Goal: Task Accomplishment & Management: Manage account settings

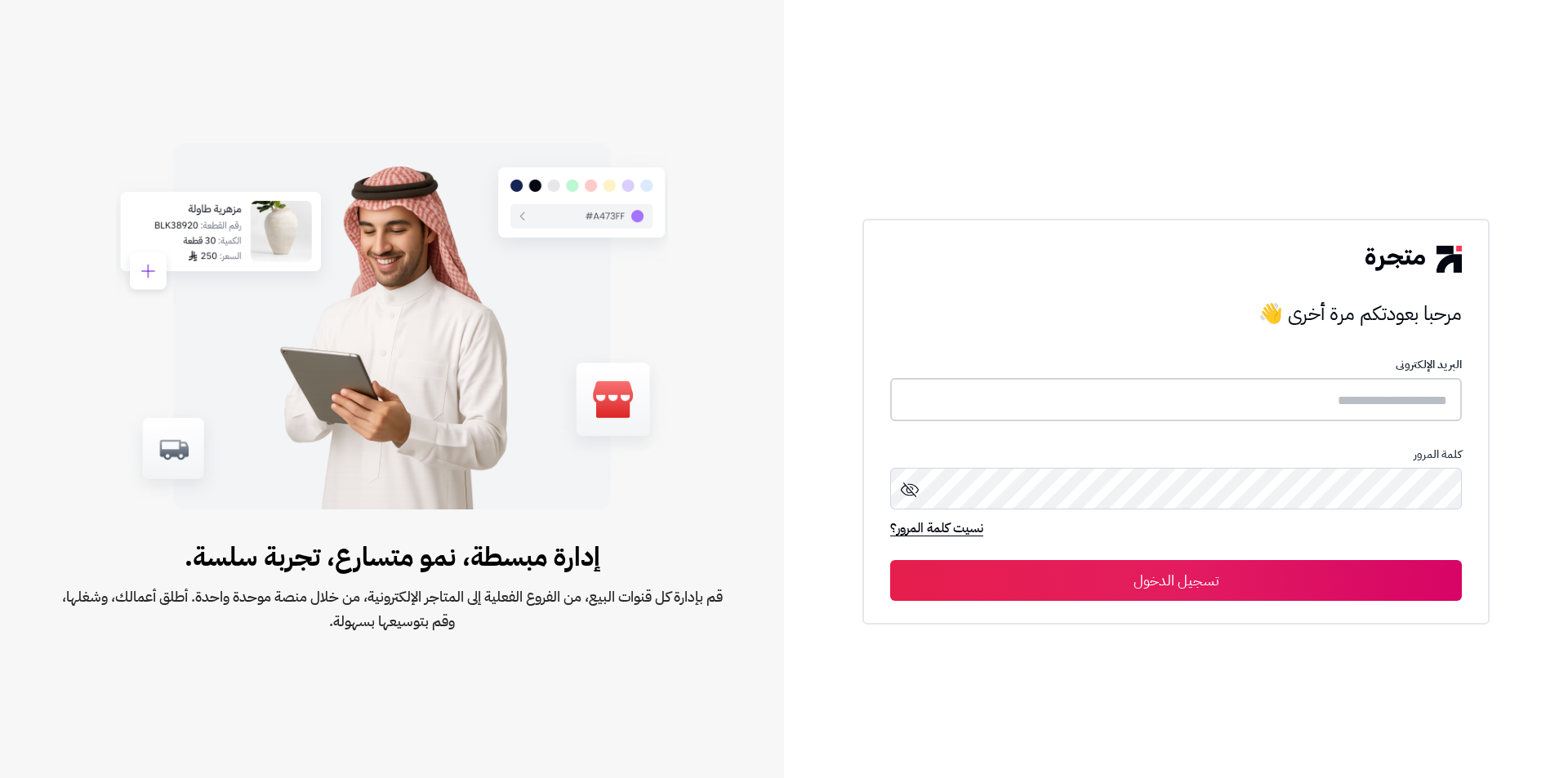
click at [1393, 406] on input "text" at bounding box center [1176, 400] width 572 height 43
click at [1356, 401] on input "**********" at bounding box center [1176, 400] width 572 height 43
type input "**********"
click at [890, 560] on button "تسجيل الدخول" at bounding box center [1176, 580] width 572 height 41
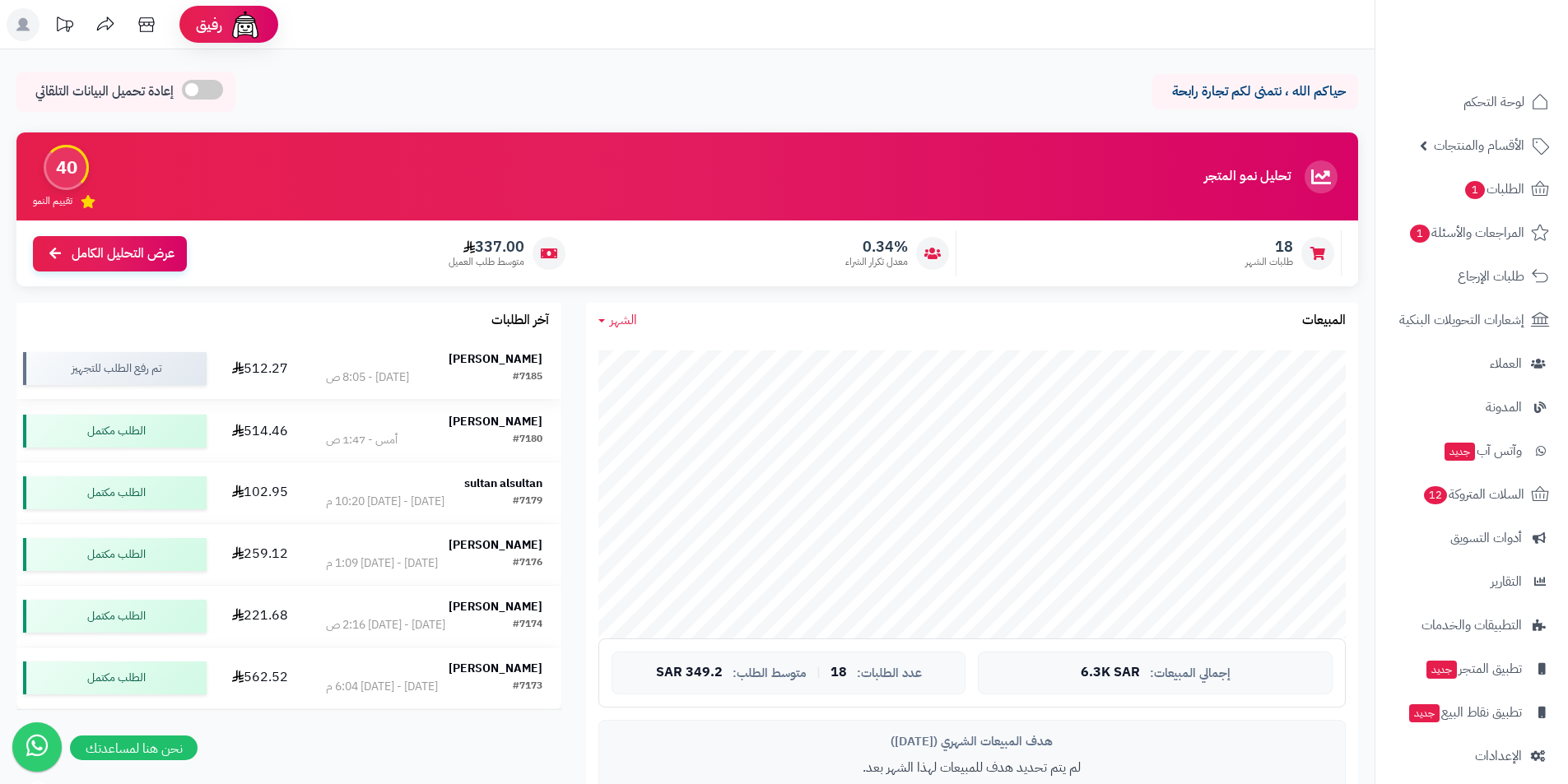
click at [510, 361] on strong "[PERSON_NAME]" at bounding box center [495, 359] width 94 height 18
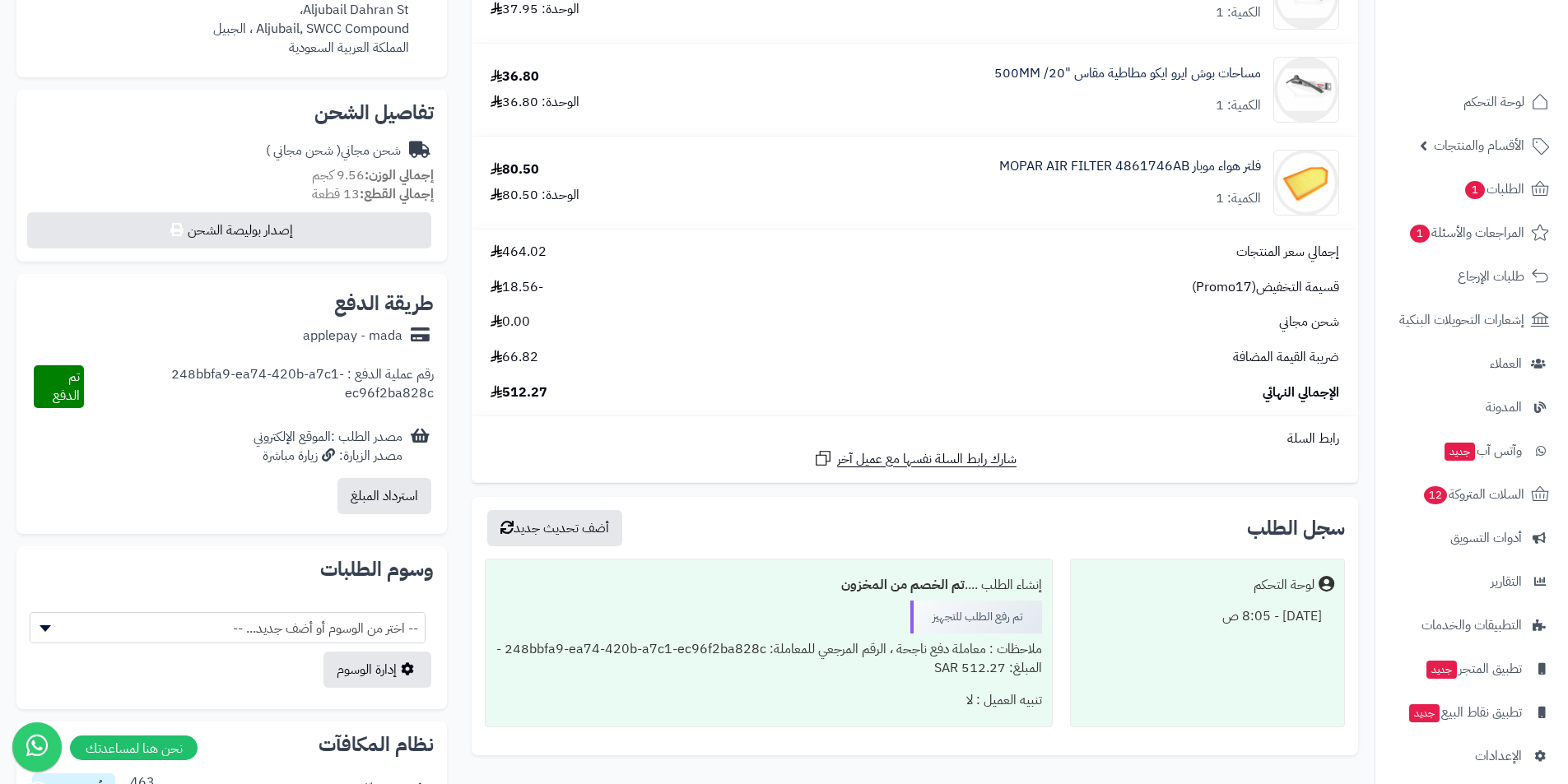
scroll to position [330, 0]
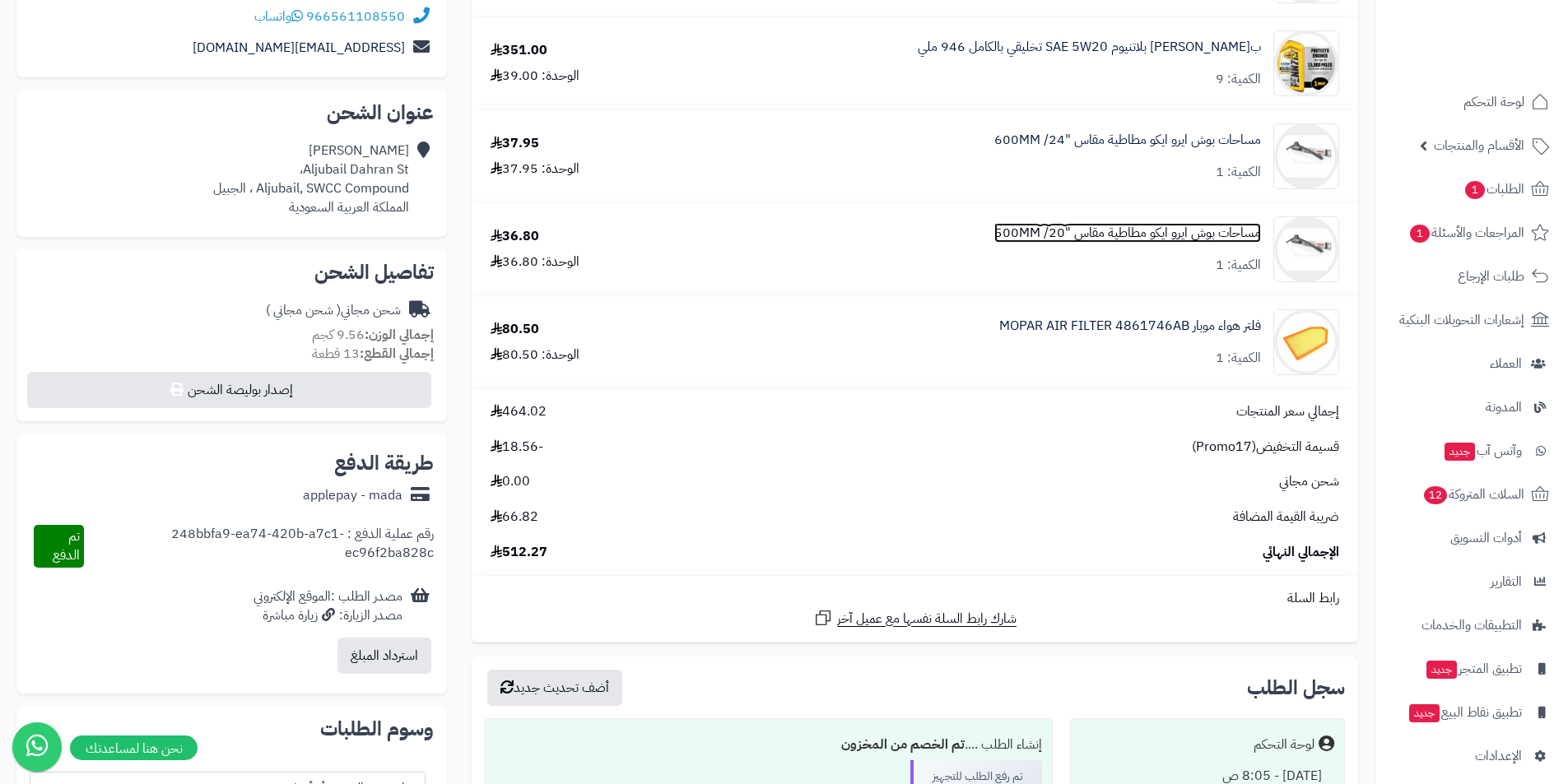
click at [1111, 230] on link "مساحات بوش ايرو ايكو مطاطية مقاس "20/ 500MM" at bounding box center [1127, 233] width 267 height 19
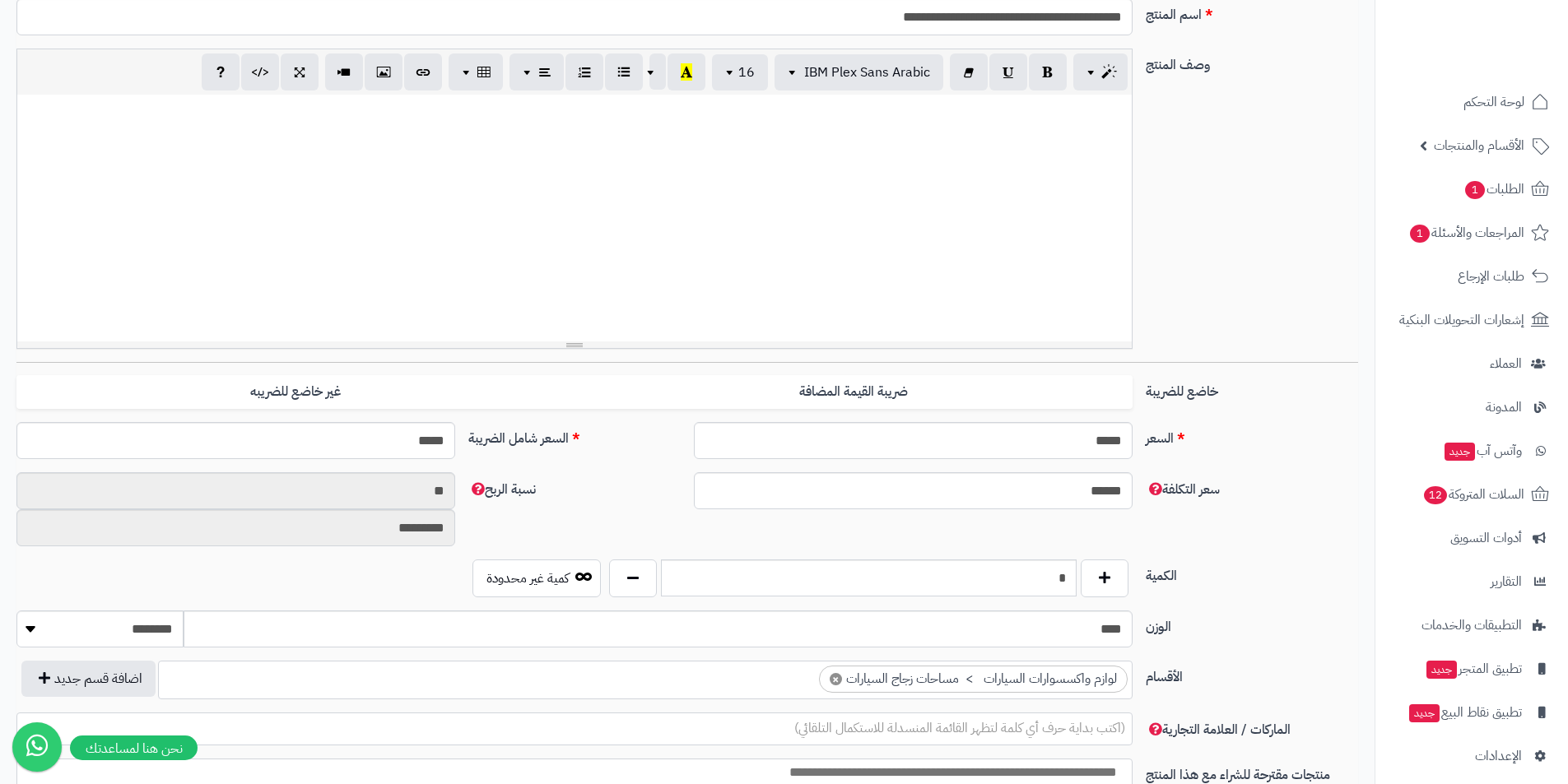
scroll to position [576, 0]
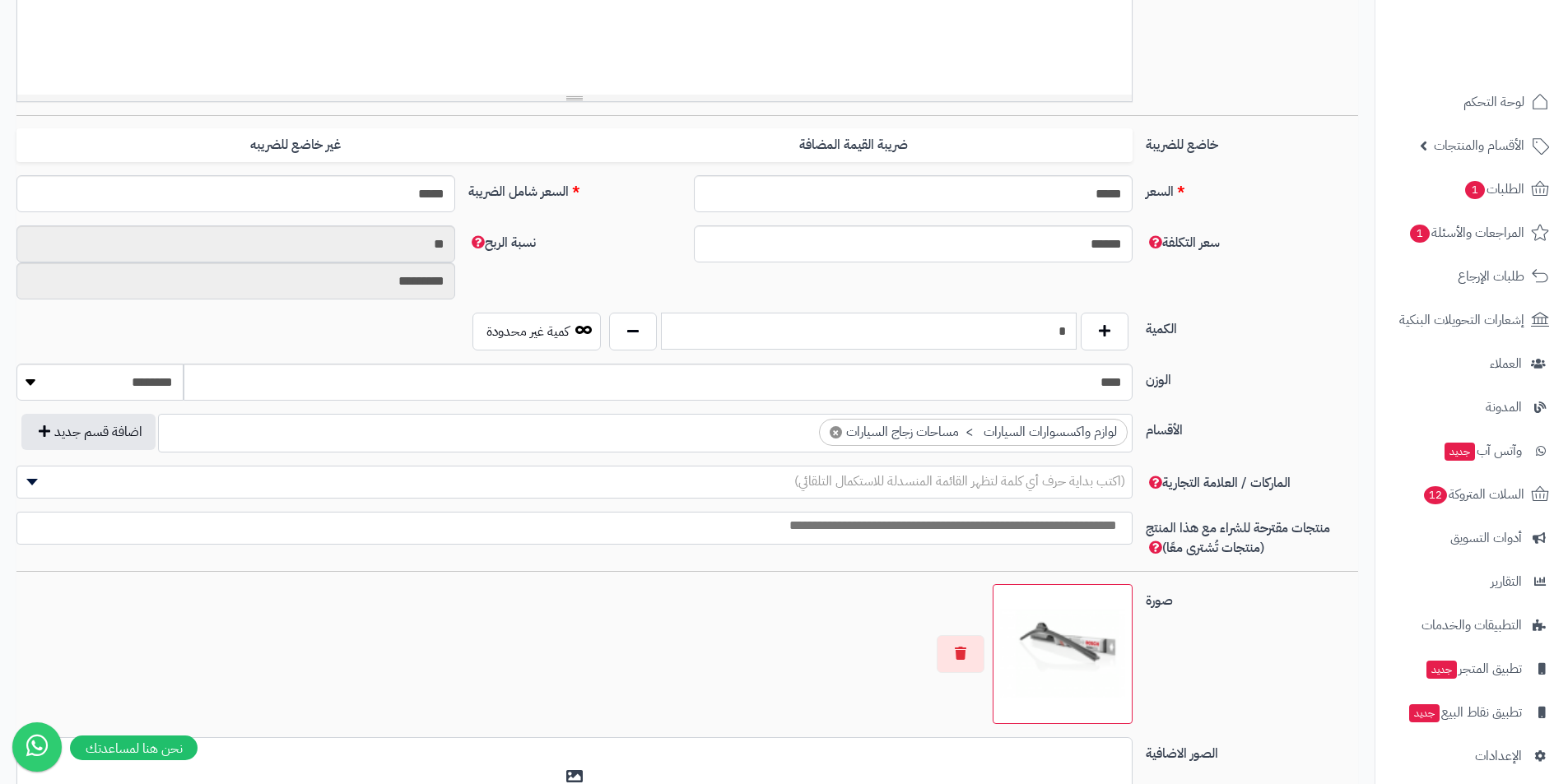
click at [967, 335] on input "*" at bounding box center [868, 331] width 416 height 37
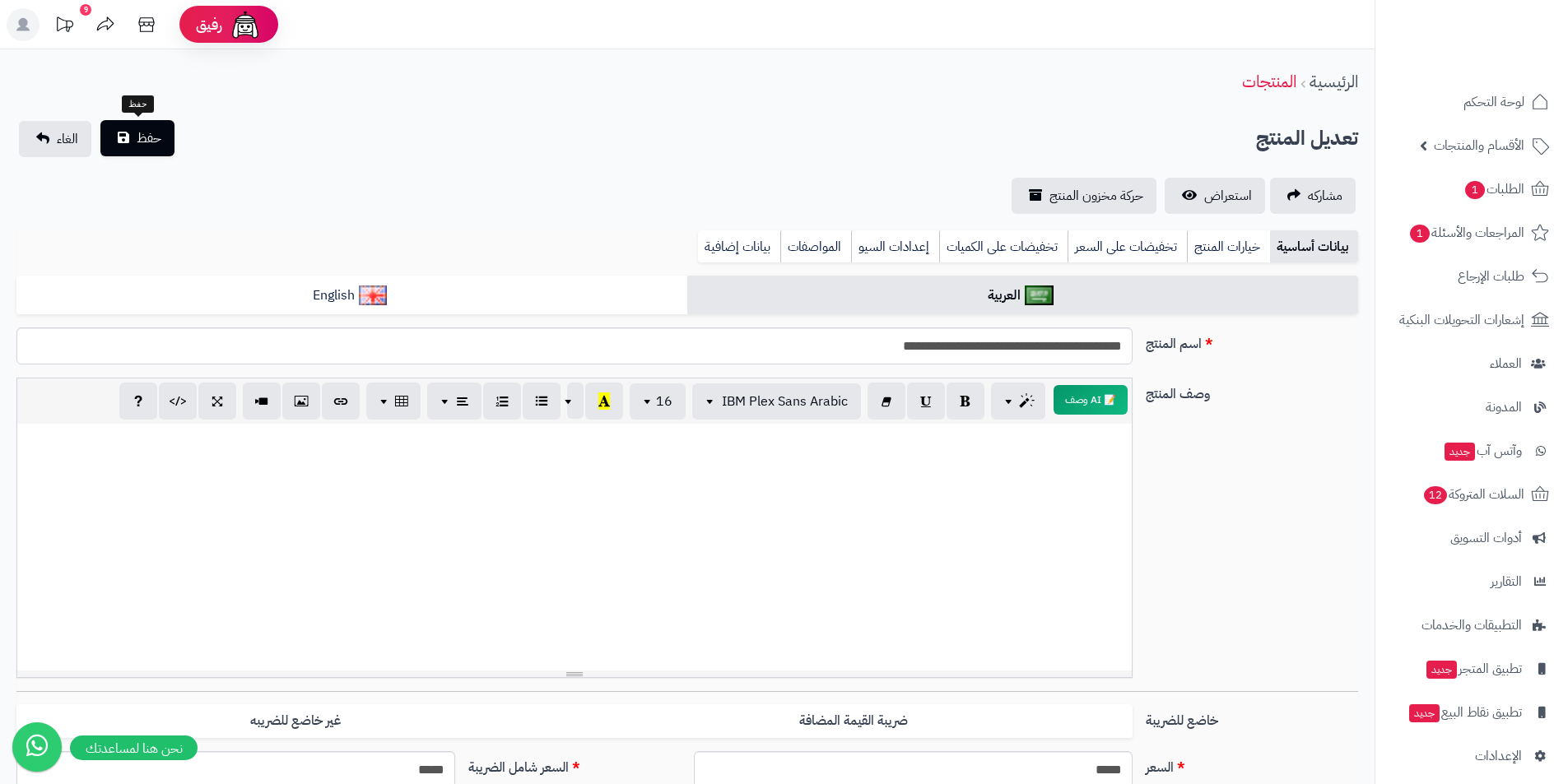
type input "**"
click at [146, 131] on span "حفظ" at bounding box center [149, 139] width 25 height 20
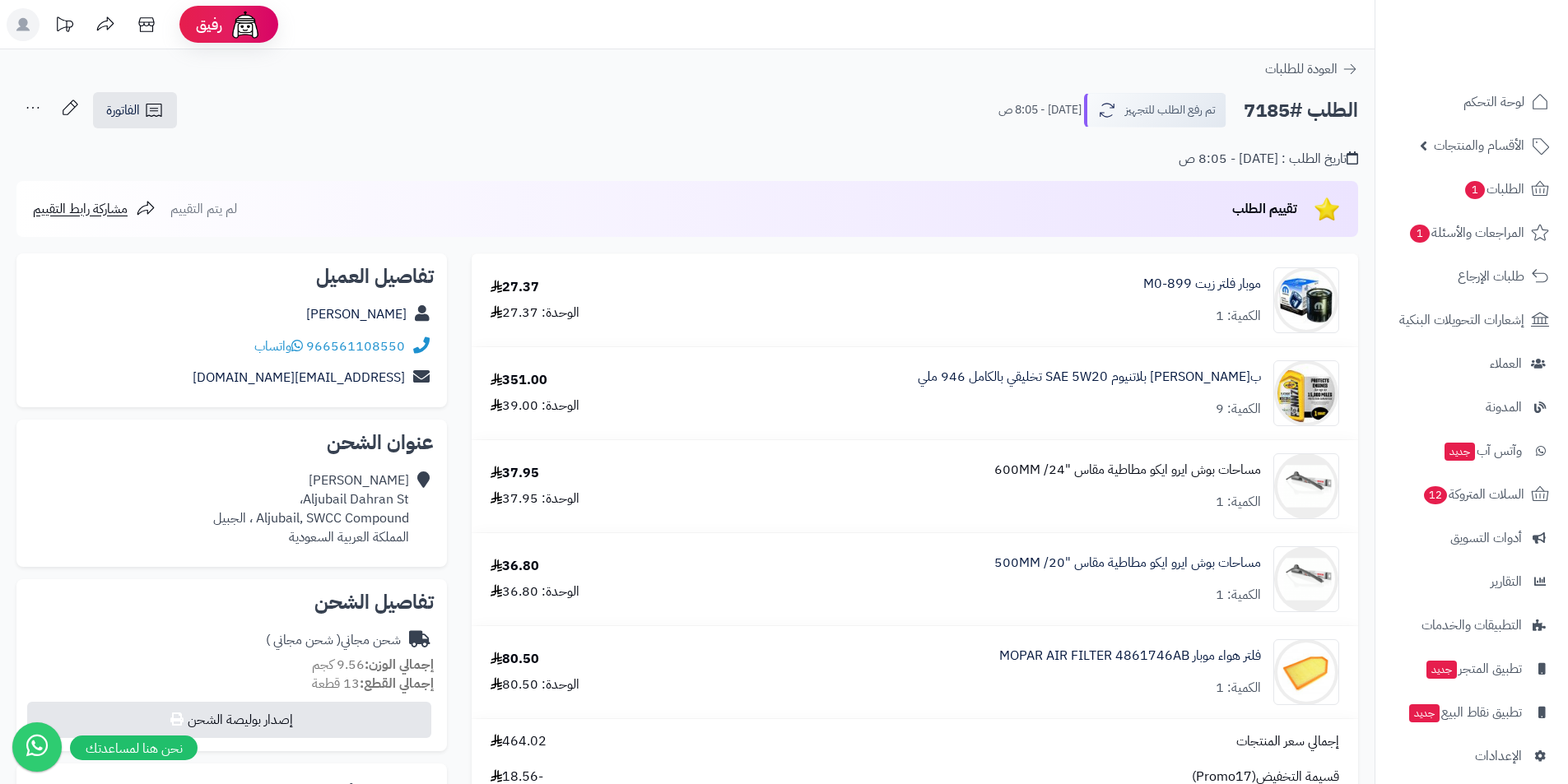
scroll to position [330, 0]
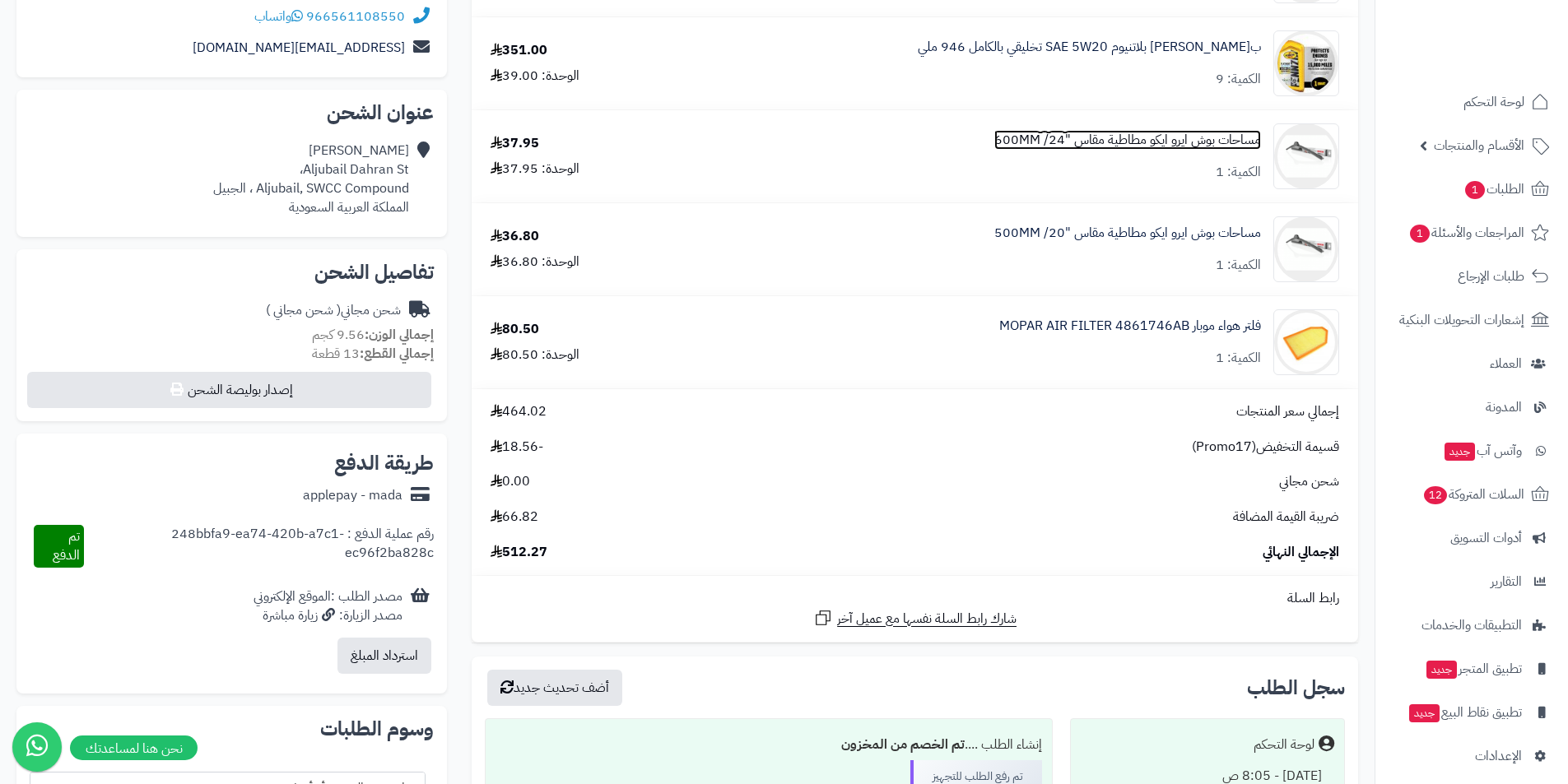
click at [1159, 140] on link "مساحات بوش ايرو ايكو مطاطية مقاس "24/ 600MM" at bounding box center [1127, 140] width 267 height 19
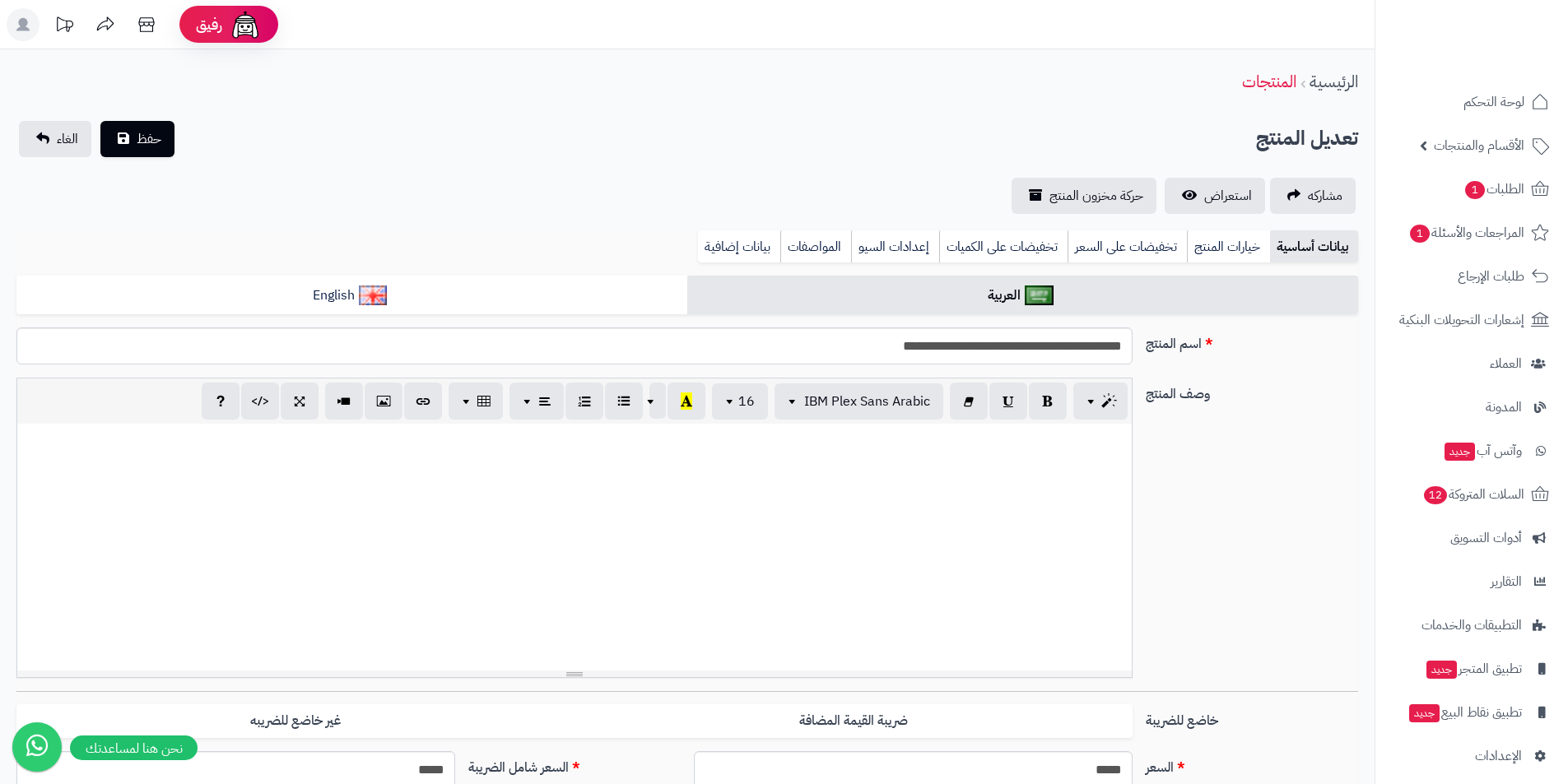
scroll to position [0, 13]
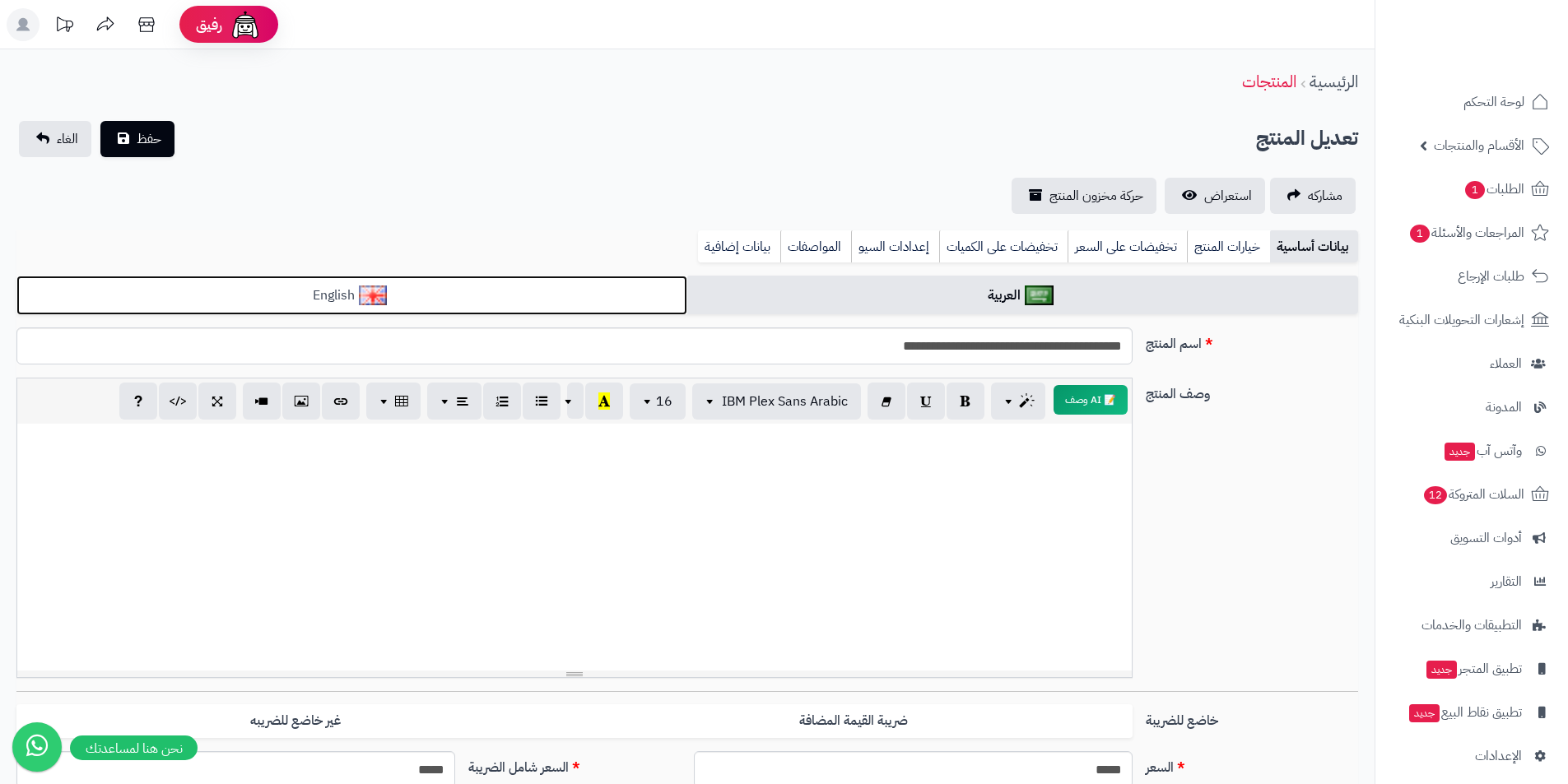
click at [536, 305] on link "English" at bounding box center [352, 296] width 671 height 40
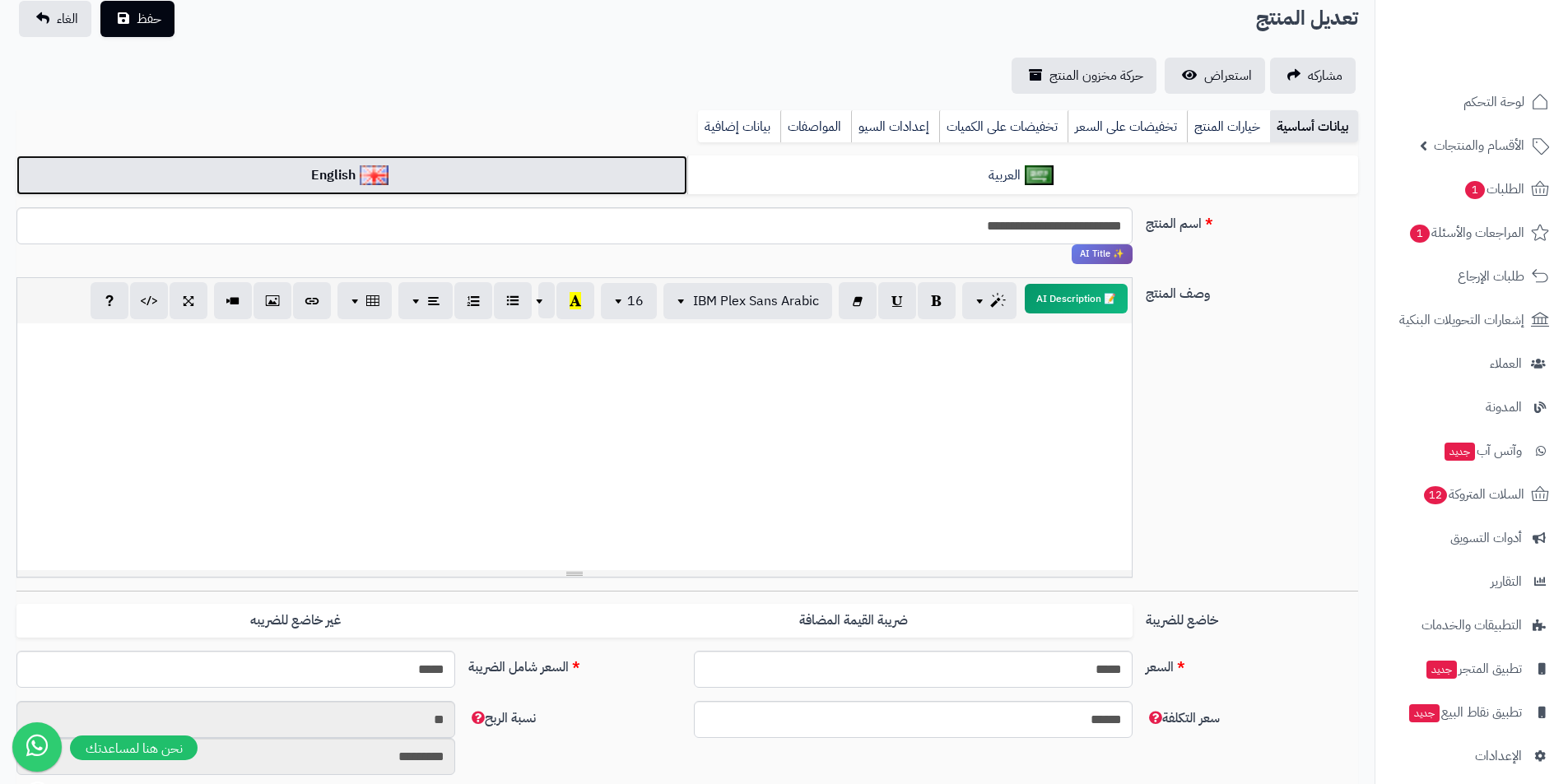
scroll to position [0, 0]
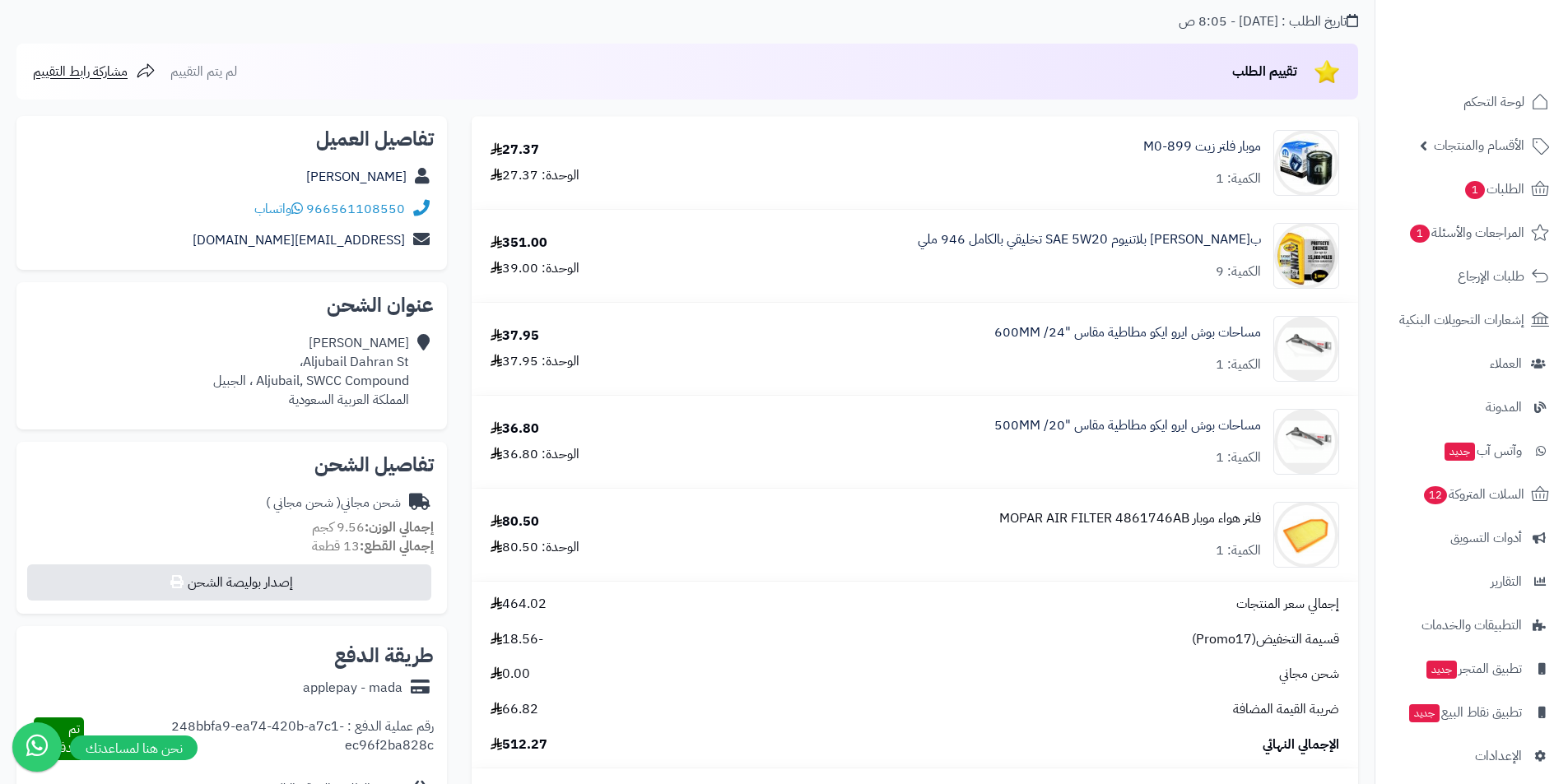
scroll to position [83, 0]
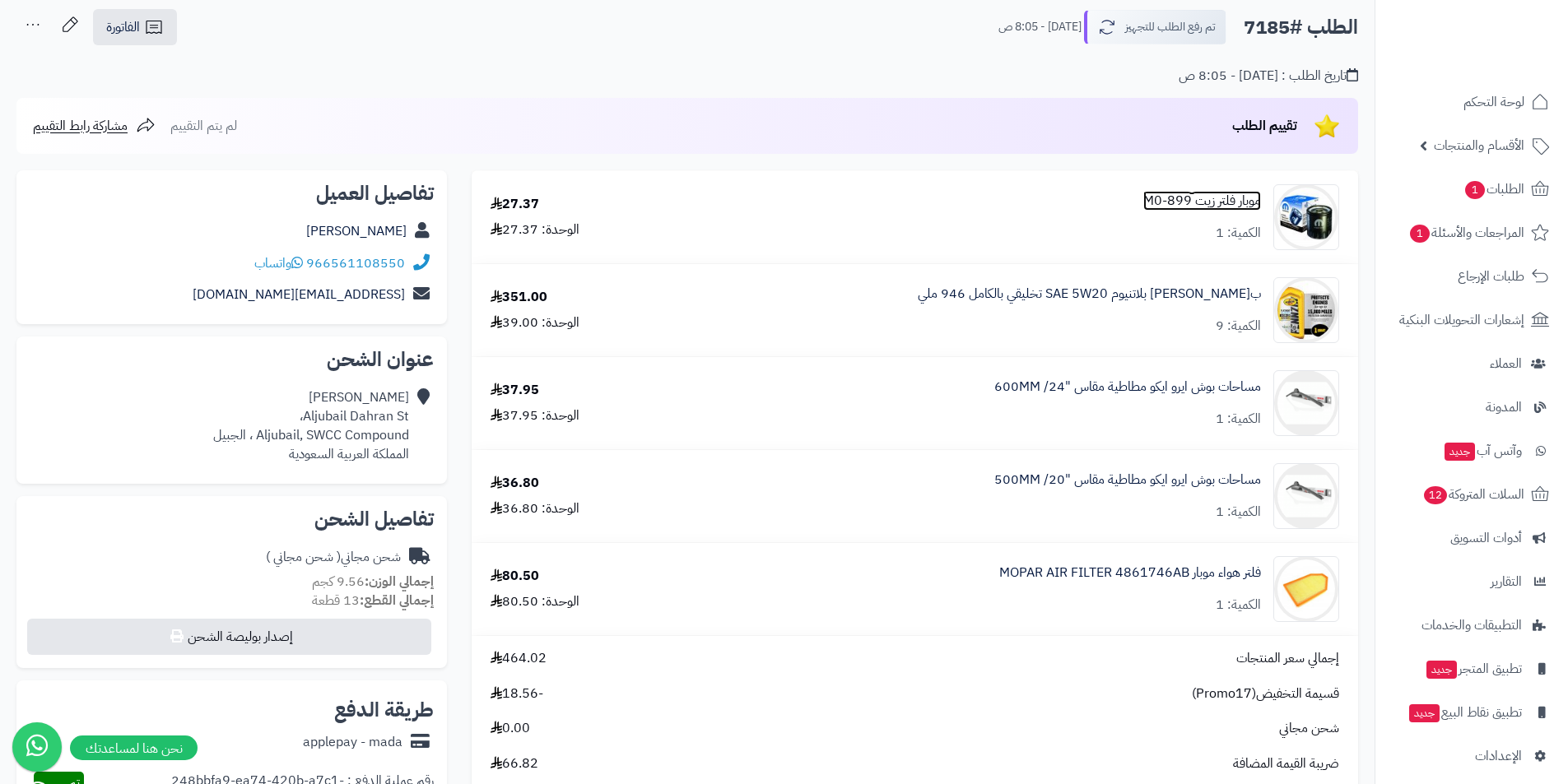
click at [1216, 206] on link "موبار فلتر زيت M0-899" at bounding box center [1202, 201] width 118 height 19
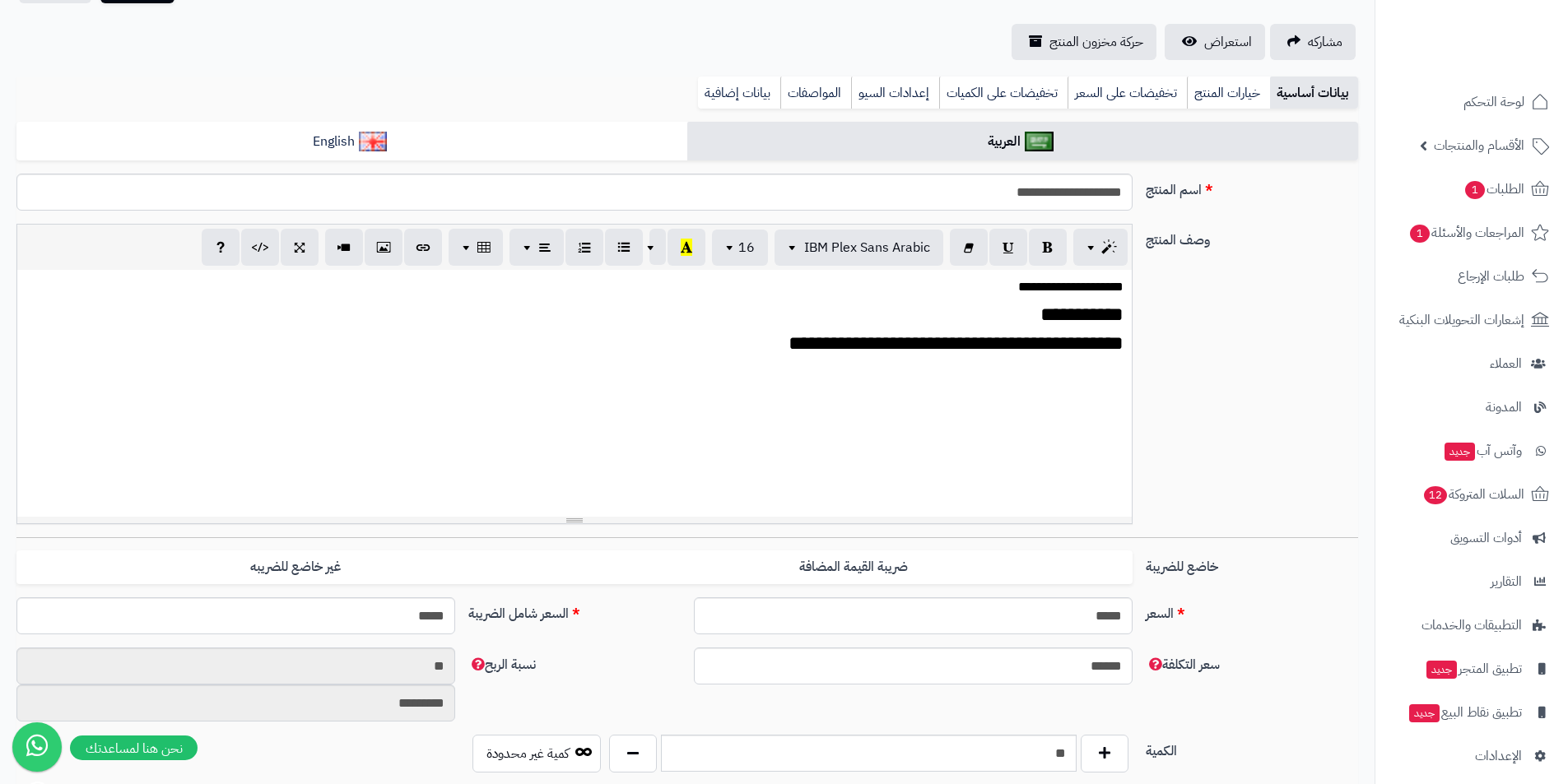
scroll to position [411, 0]
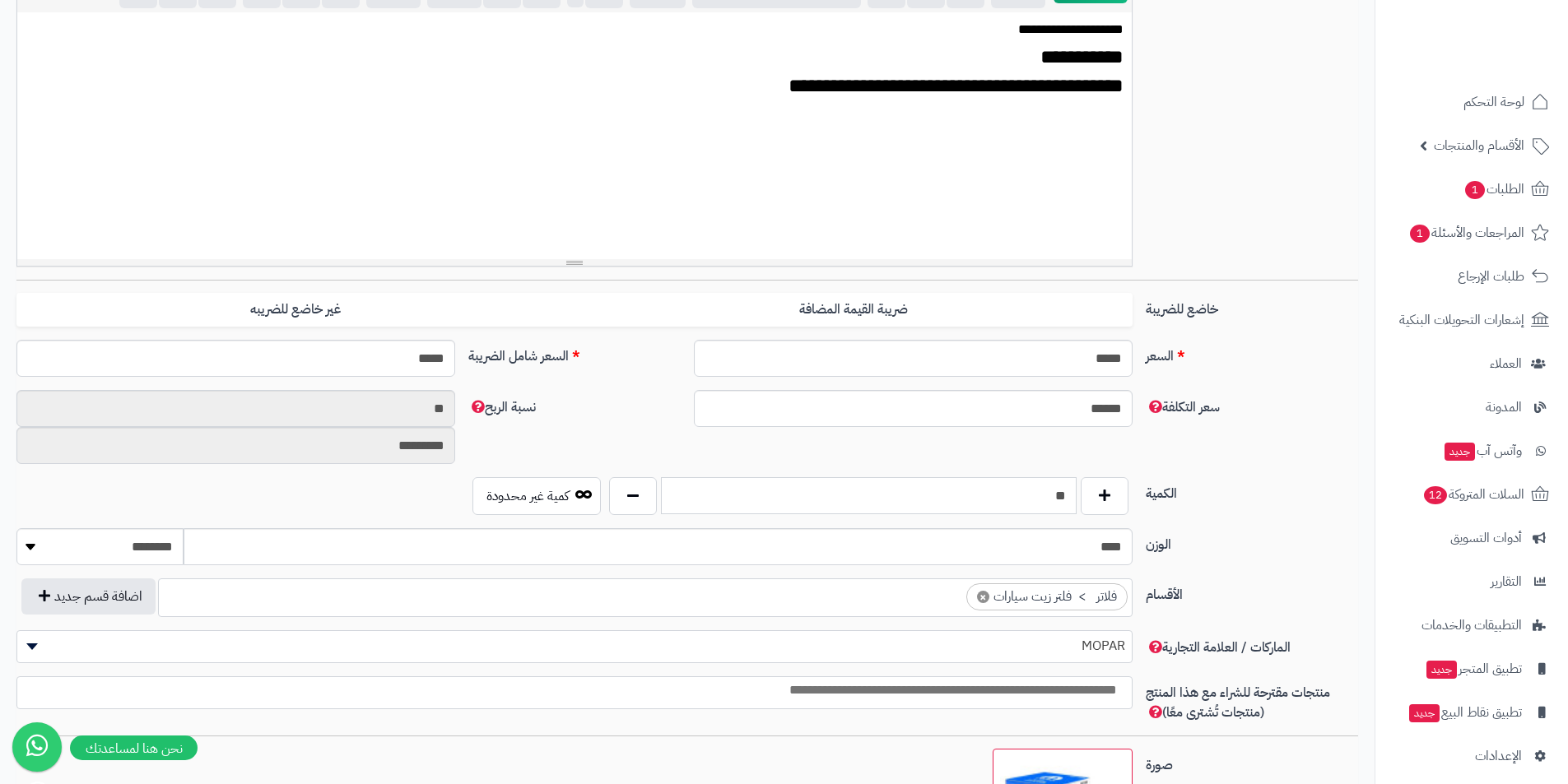
click at [1057, 506] on input "**" at bounding box center [868, 496] width 416 height 37
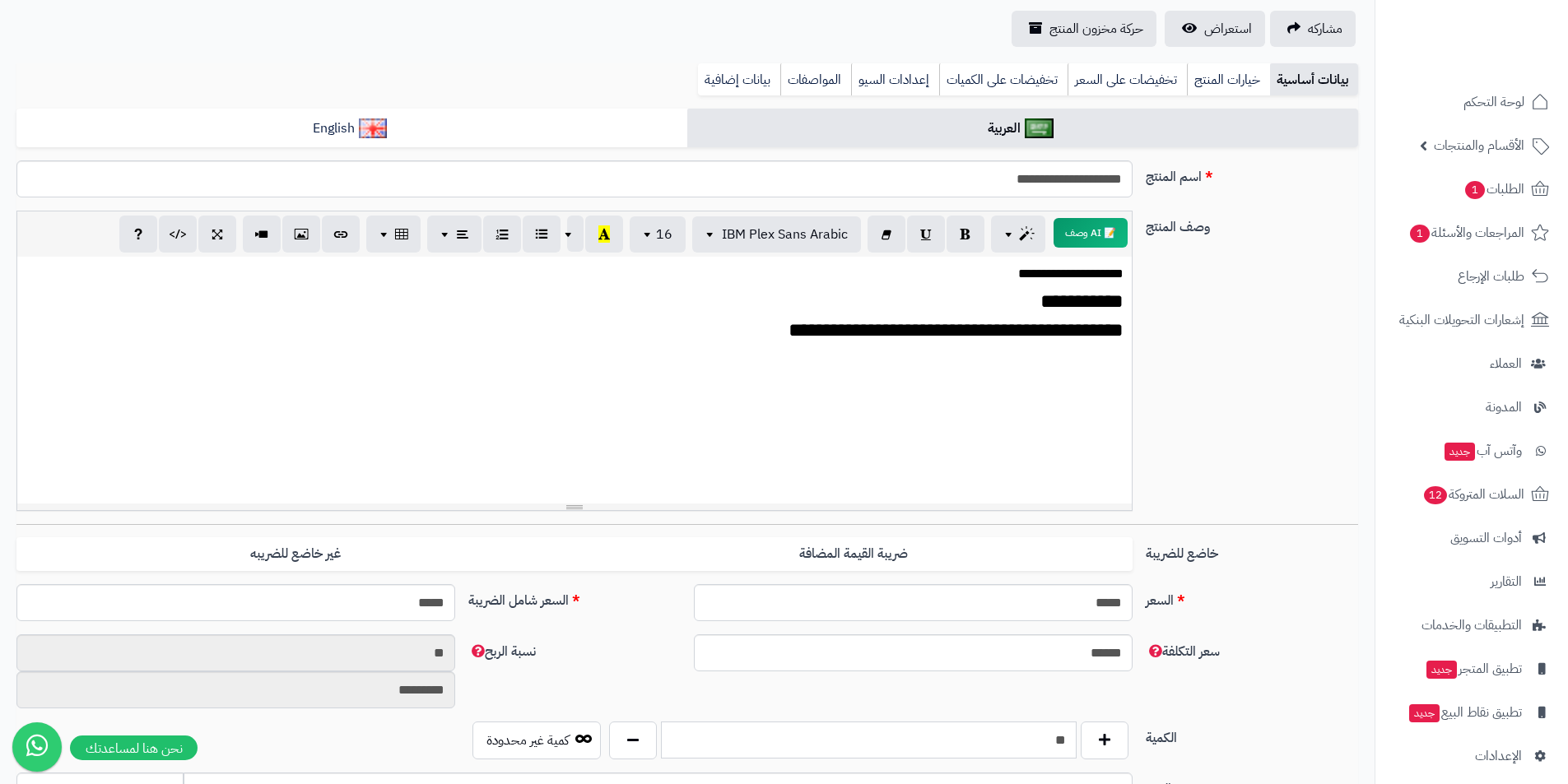
scroll to position [0, 0]
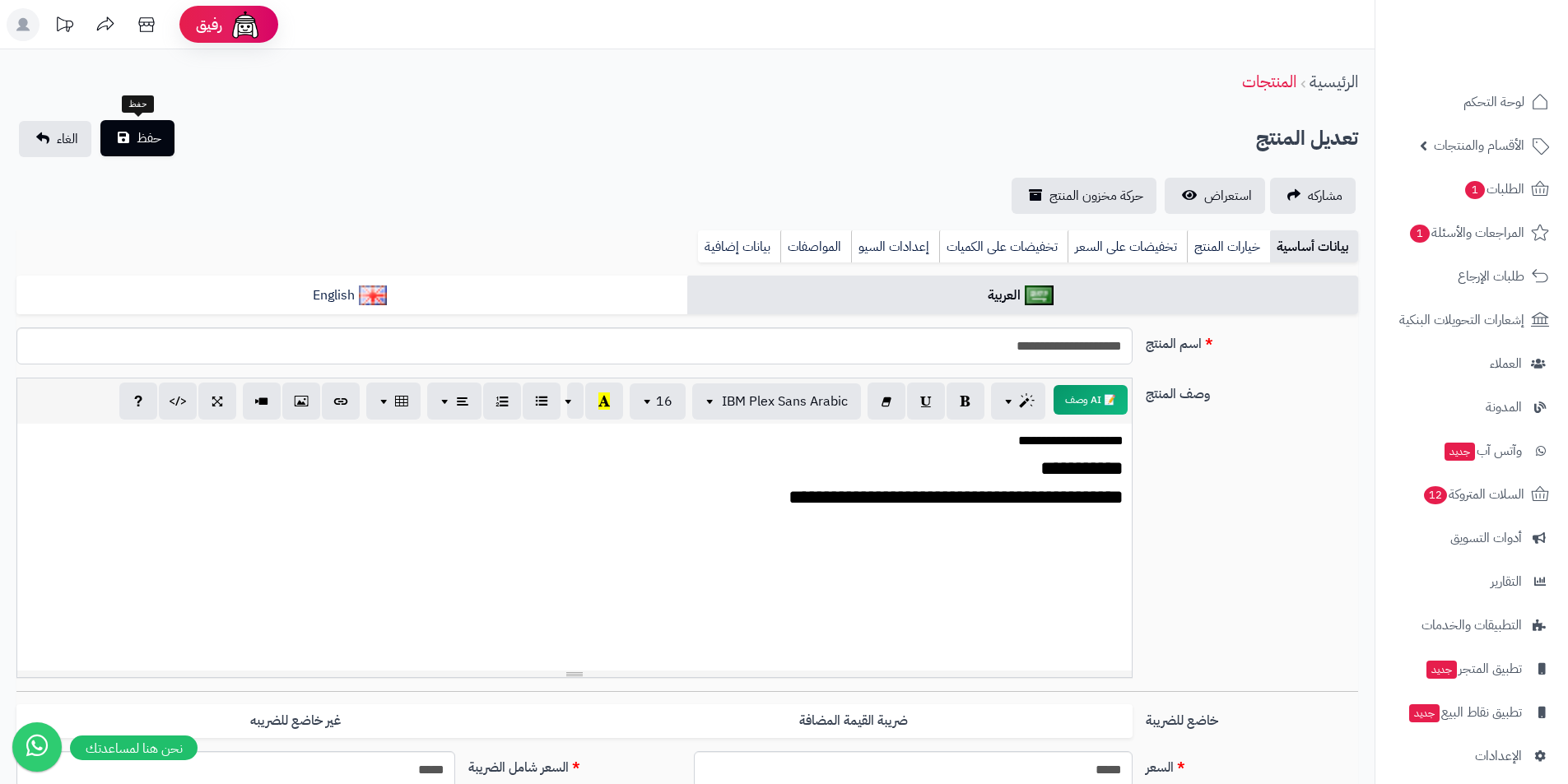
type input "**"
click at [156, 132] on span "حفظ" at bounding box center [149, 139] width 25 height 20
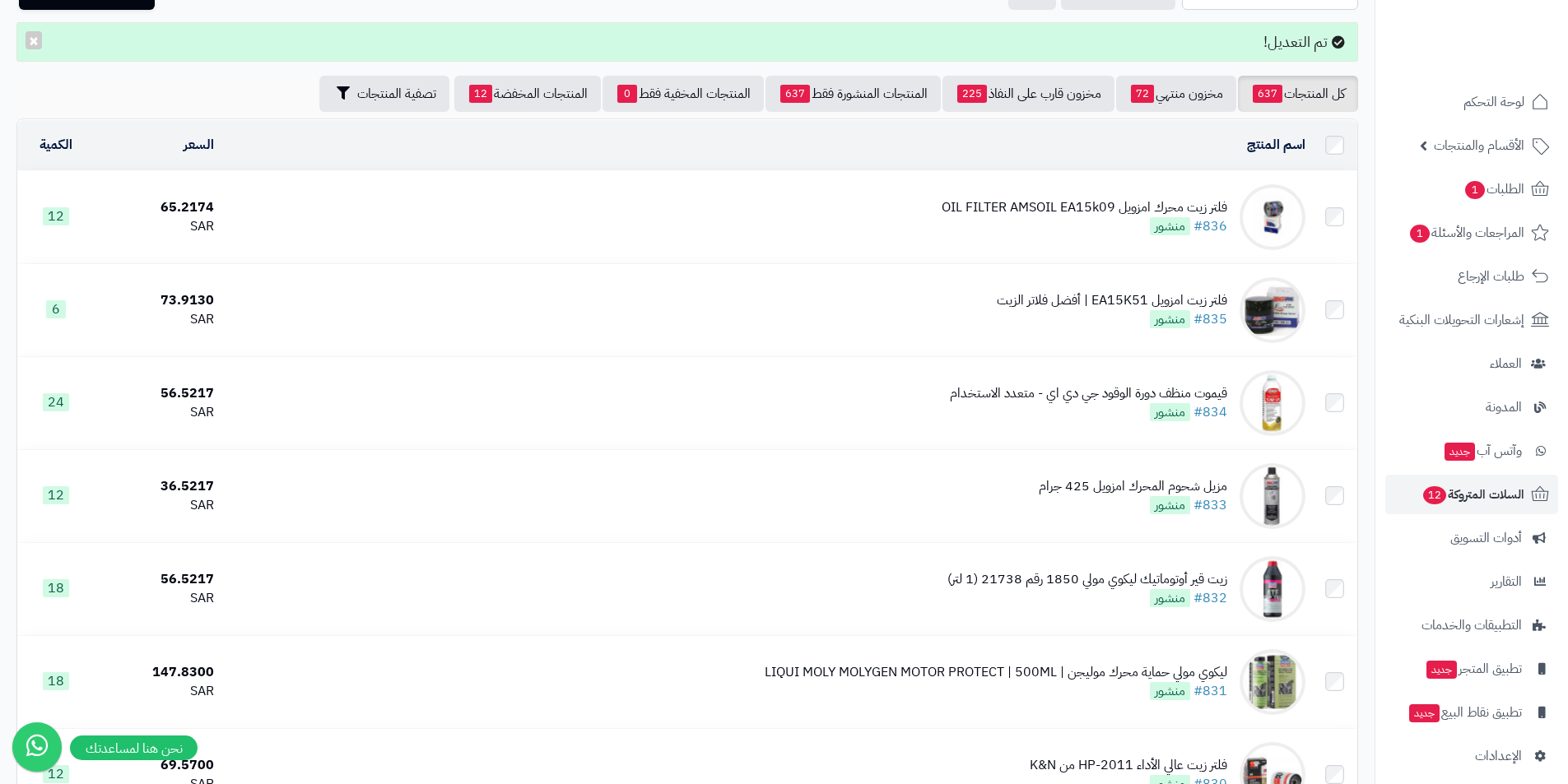
scroll to position [233, 0]
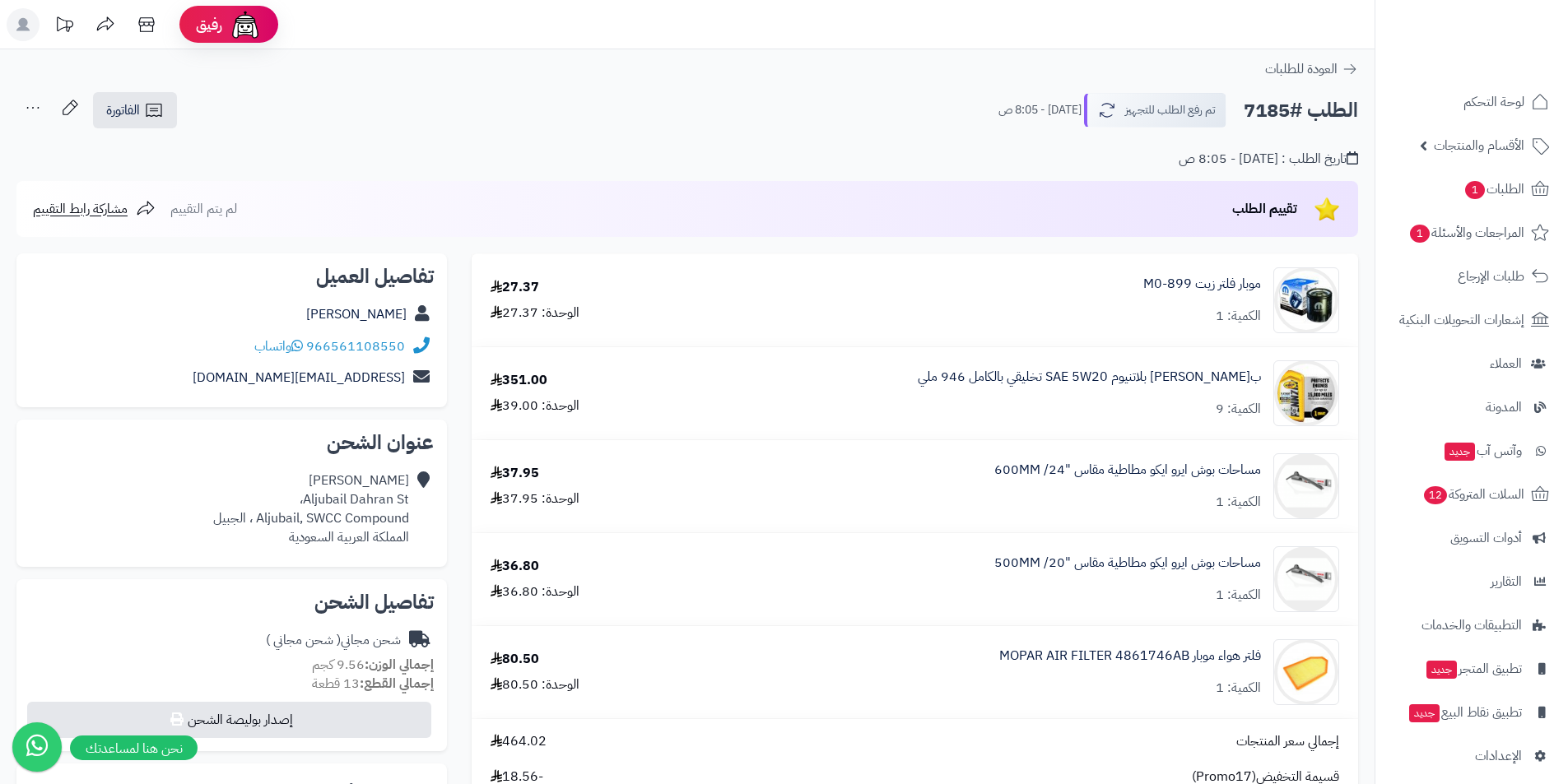
scroll to position [83, 0]
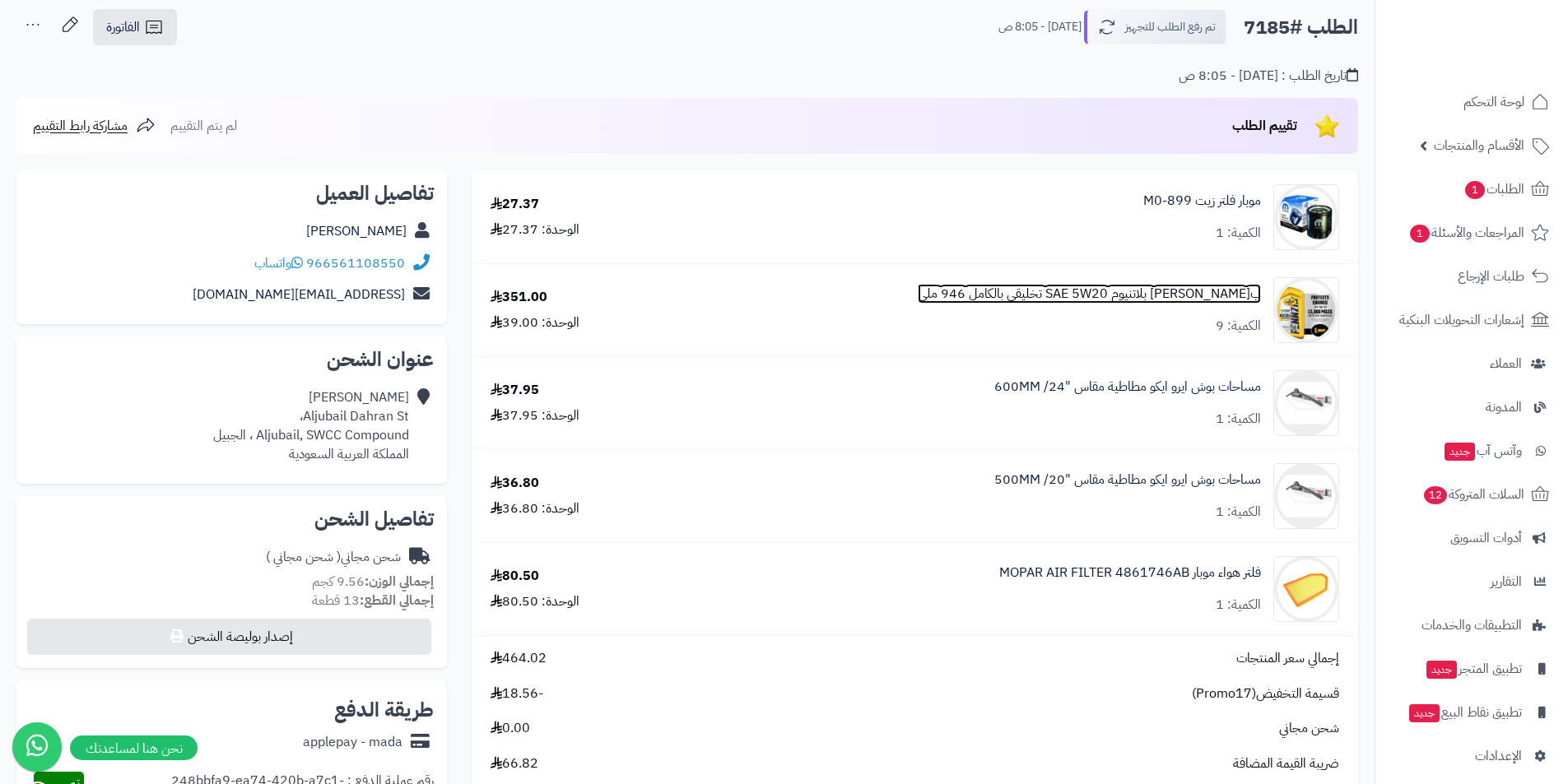
click at [1077, 298] on link "ب[PERSON_NAME] بلاتنيوم SAE 5W20 تخليقي بالكامل 946 ملي" at bounding box center [1090, 294] width 343 height 19
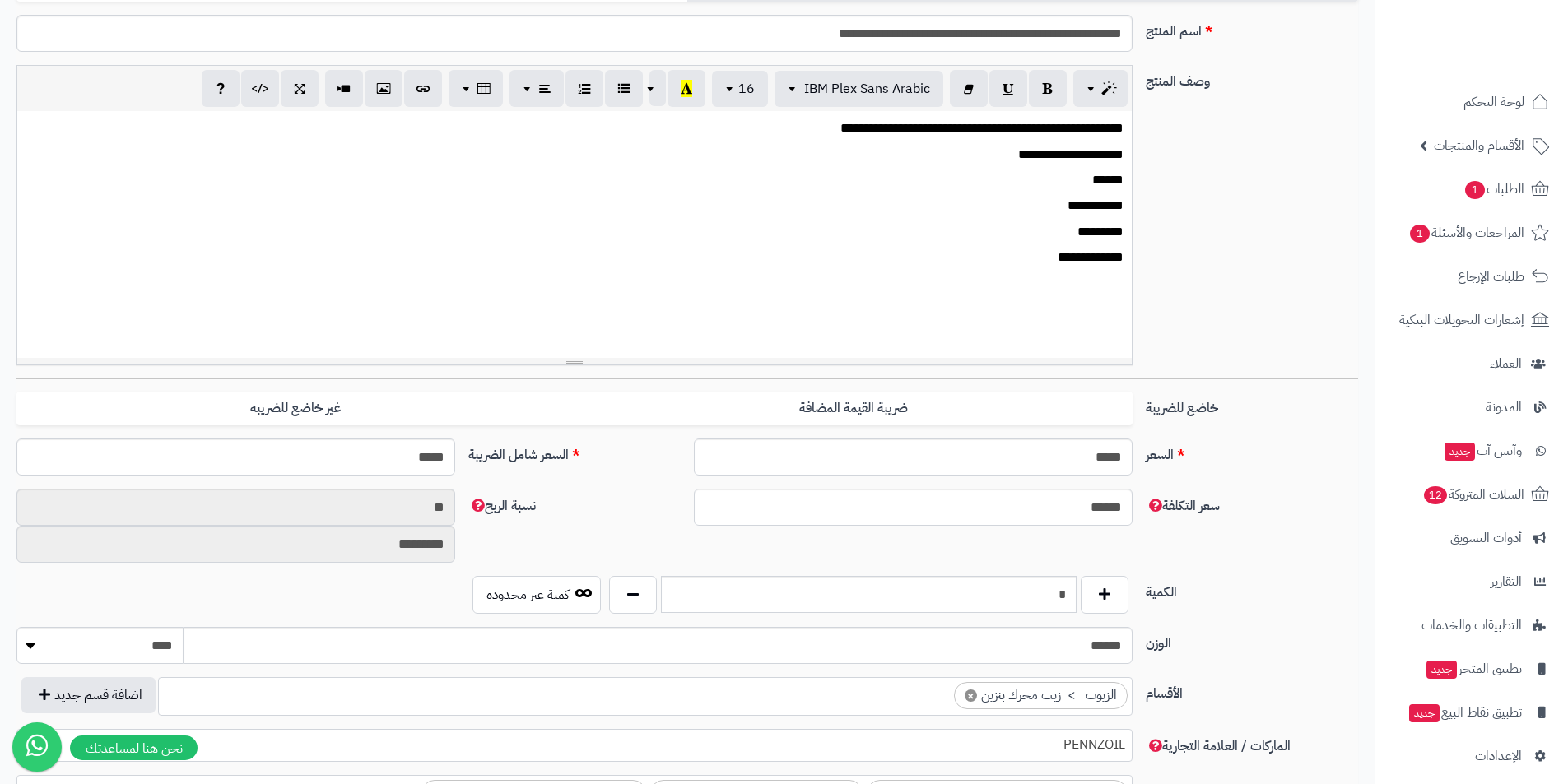
scroll to position [411, 0]
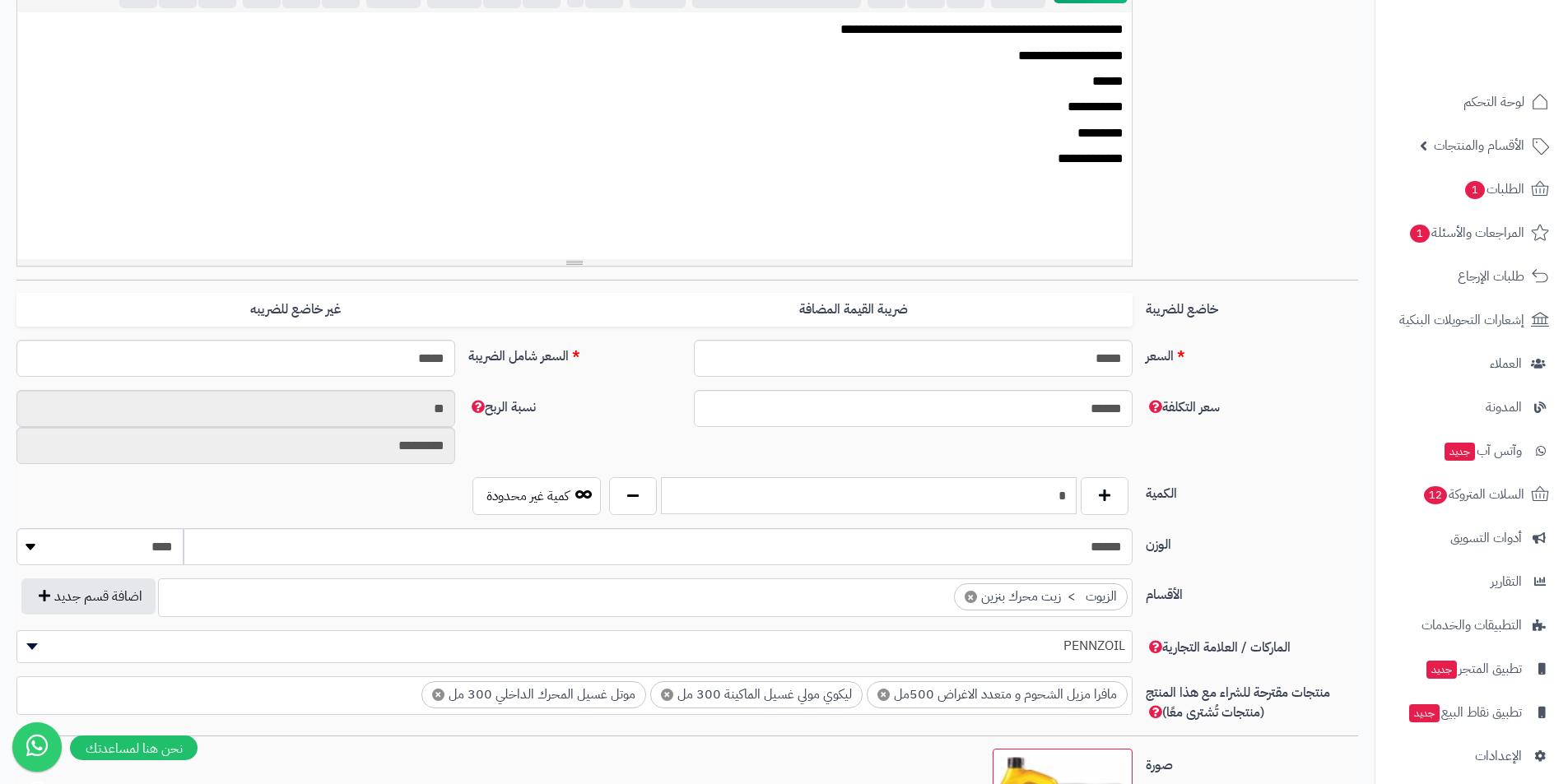
click at [1007, 493] on input "*" at bounding box center [868, 496] width 416 height 37
click at [1058, 501] on input "*" at bounding box center [868, 496] width 416 height 37
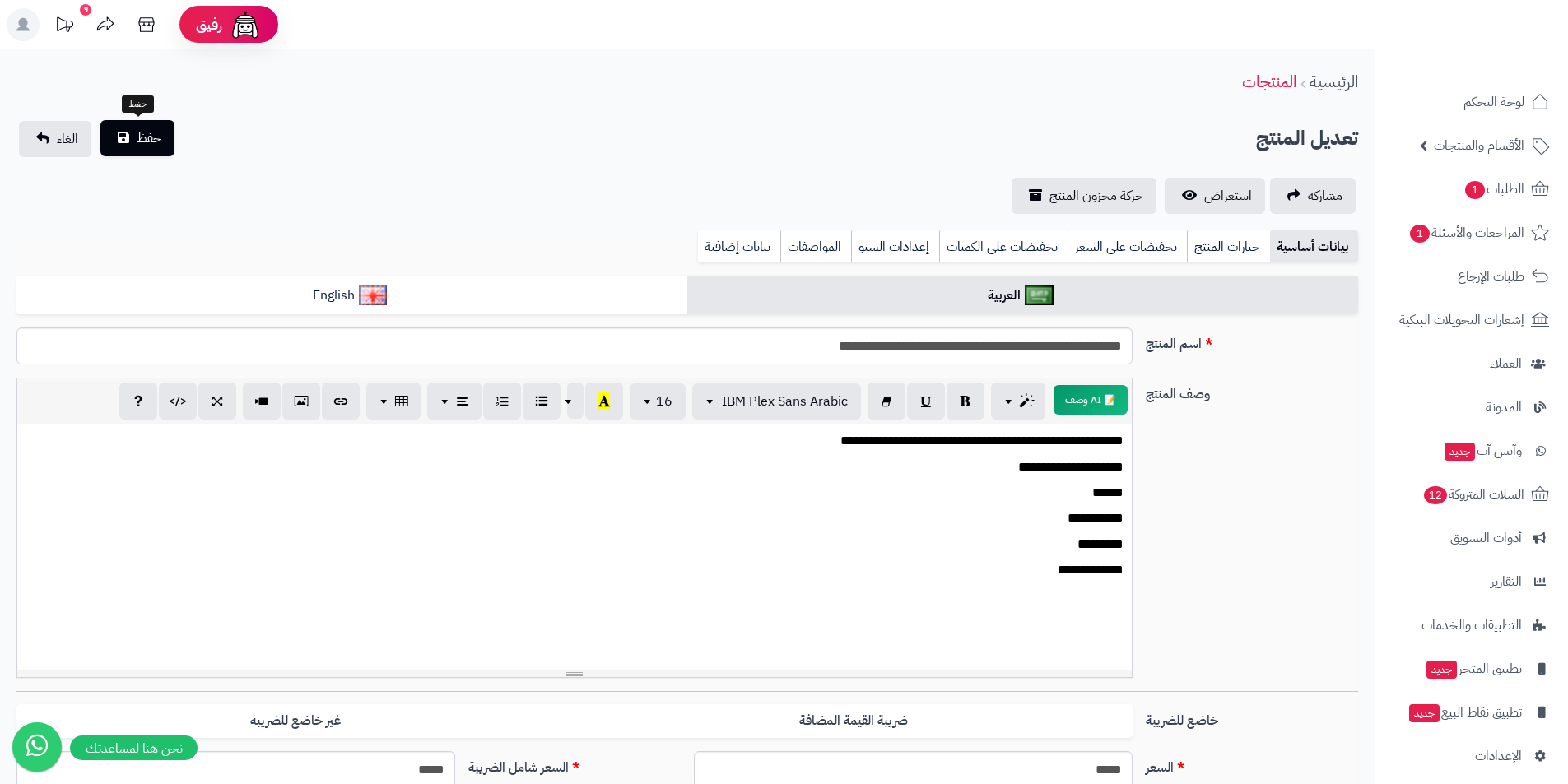
type input "**"
click at [153, 130] on span "حفظ" at bounding box center [149, 139] width 25 height 20
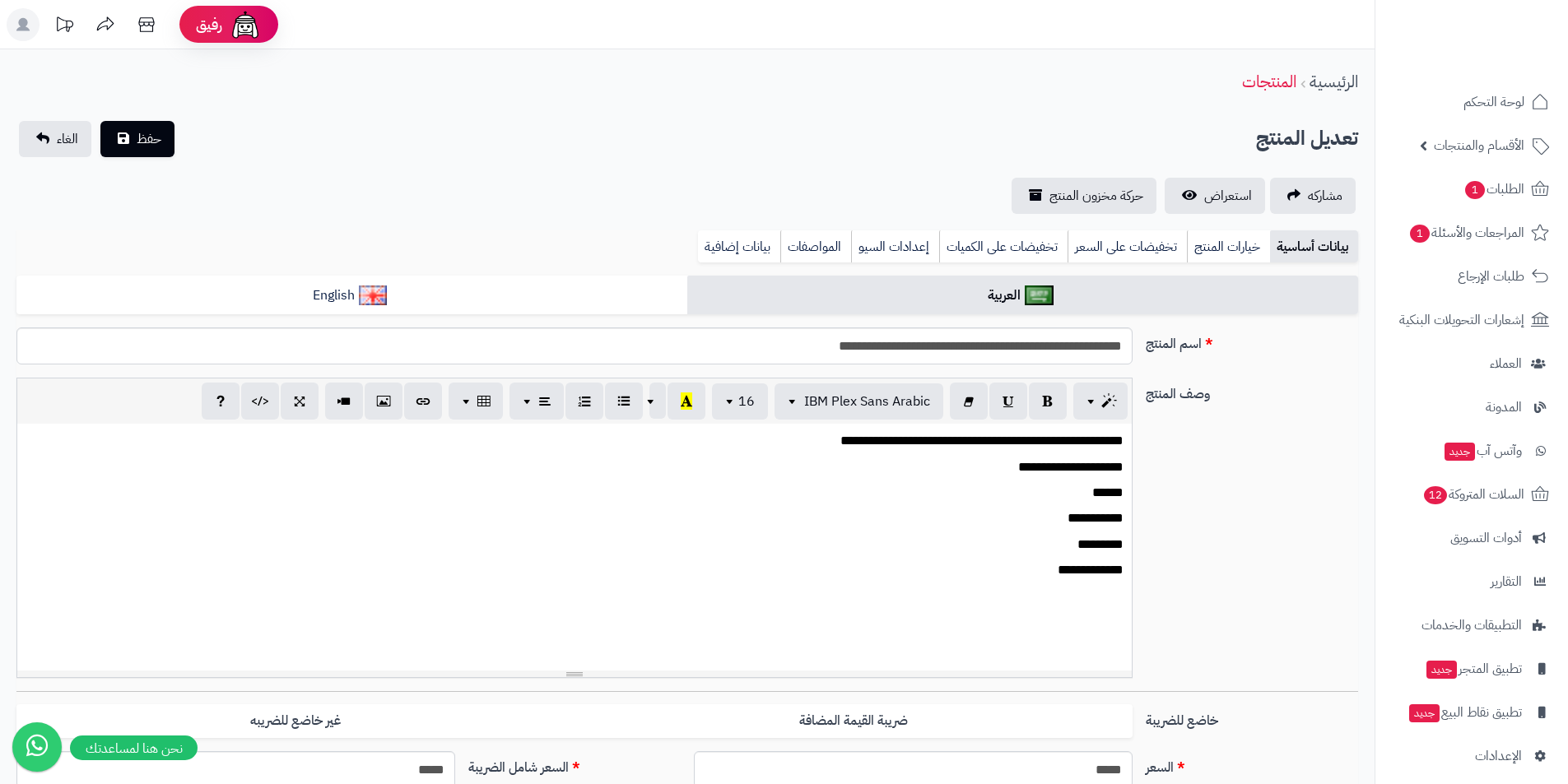
scroll to position [349, 0]
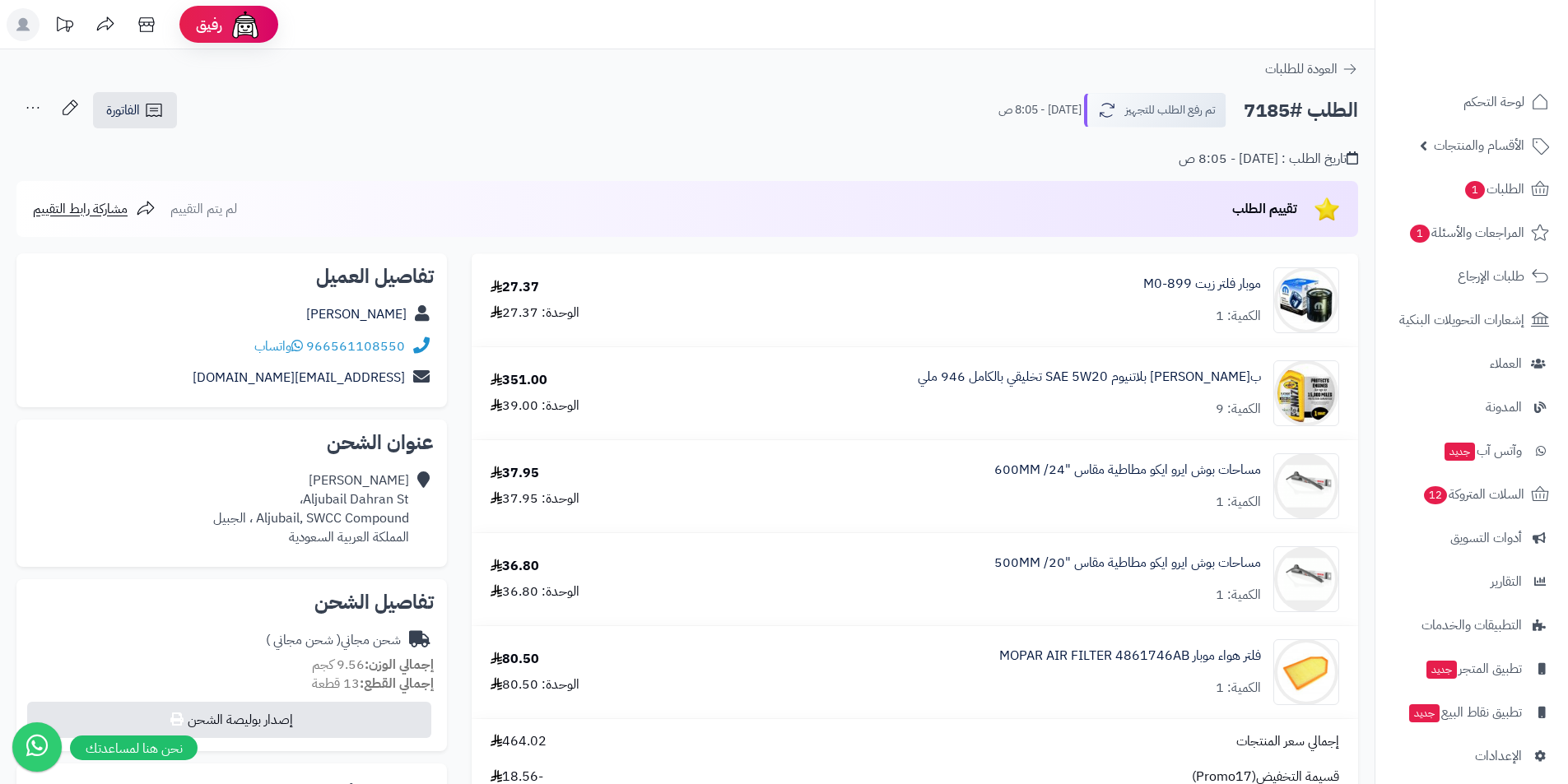
scroll to position [495, 0]
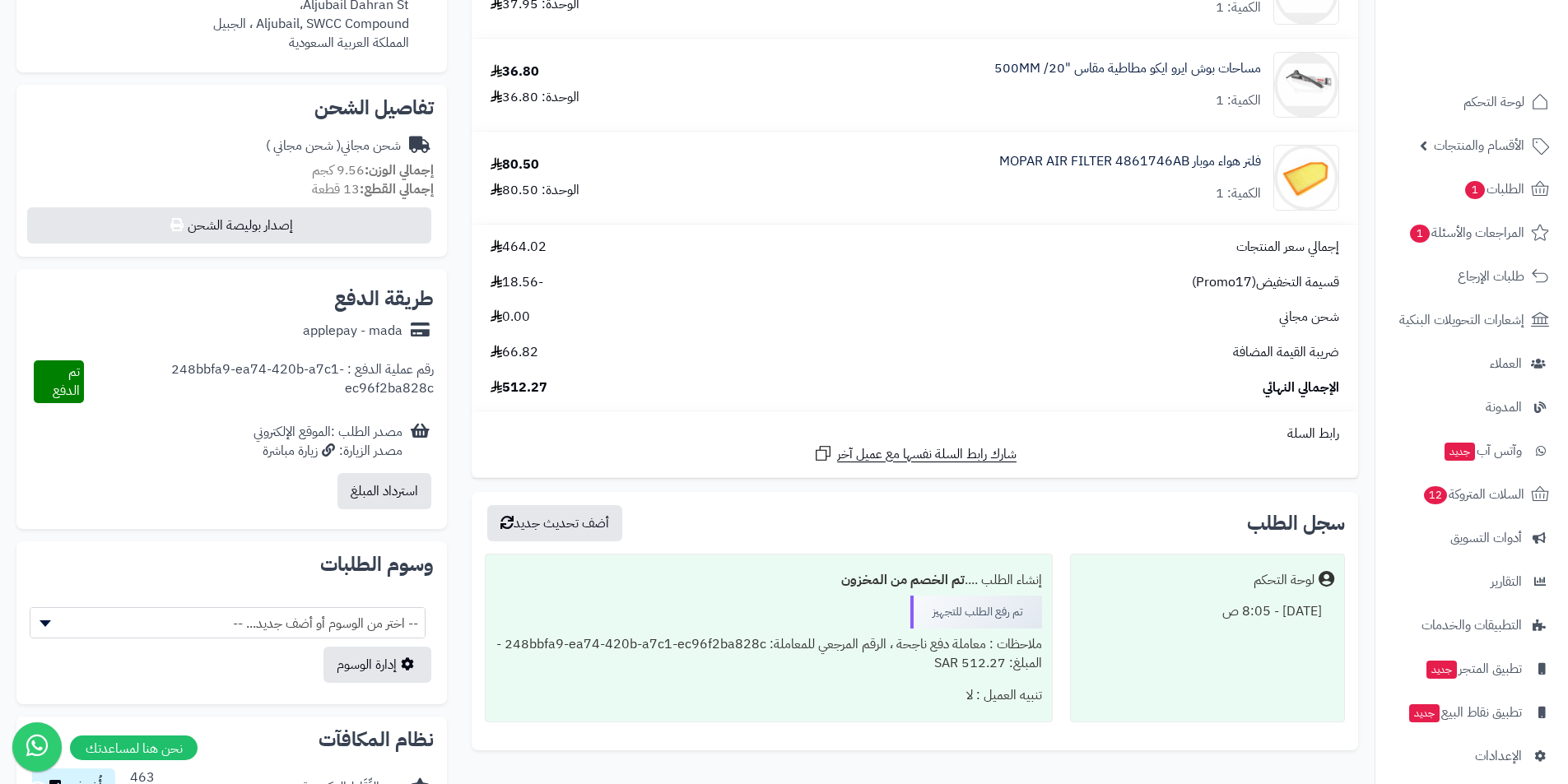
click at [327, 379] on div "رقم عملية الدفع : 248bbfa9-ea74-420b-a7c1-ec96f2ba828c" at bounding box center [258, 381] width 350 height 43
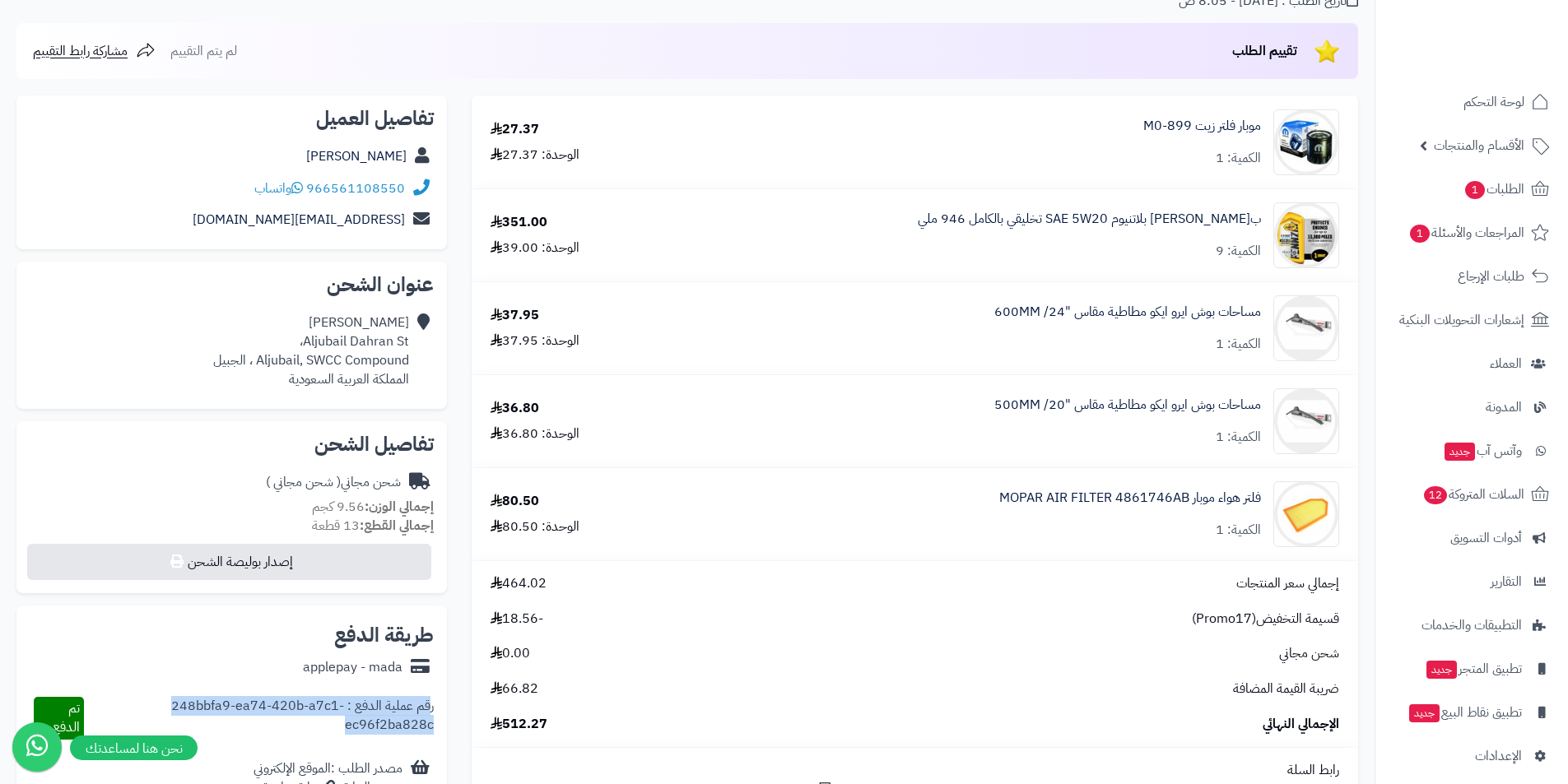
scroll to position [165, 0]
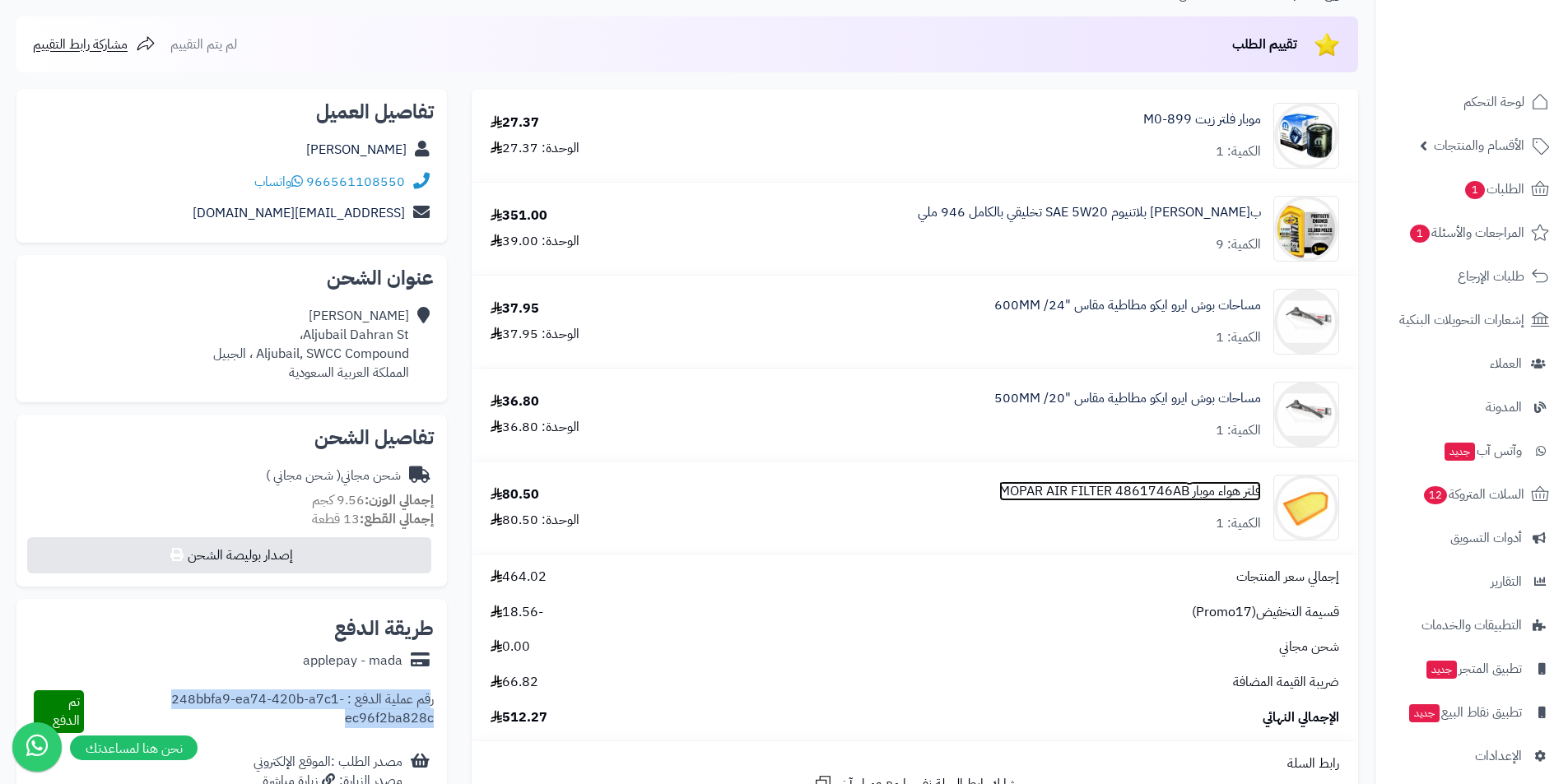
click at [1104, 496] on link "فلتر هواء موبار MOPAR AIR FILTER 4861746AB" at bounding box center [1130, 491] width 262 height 19
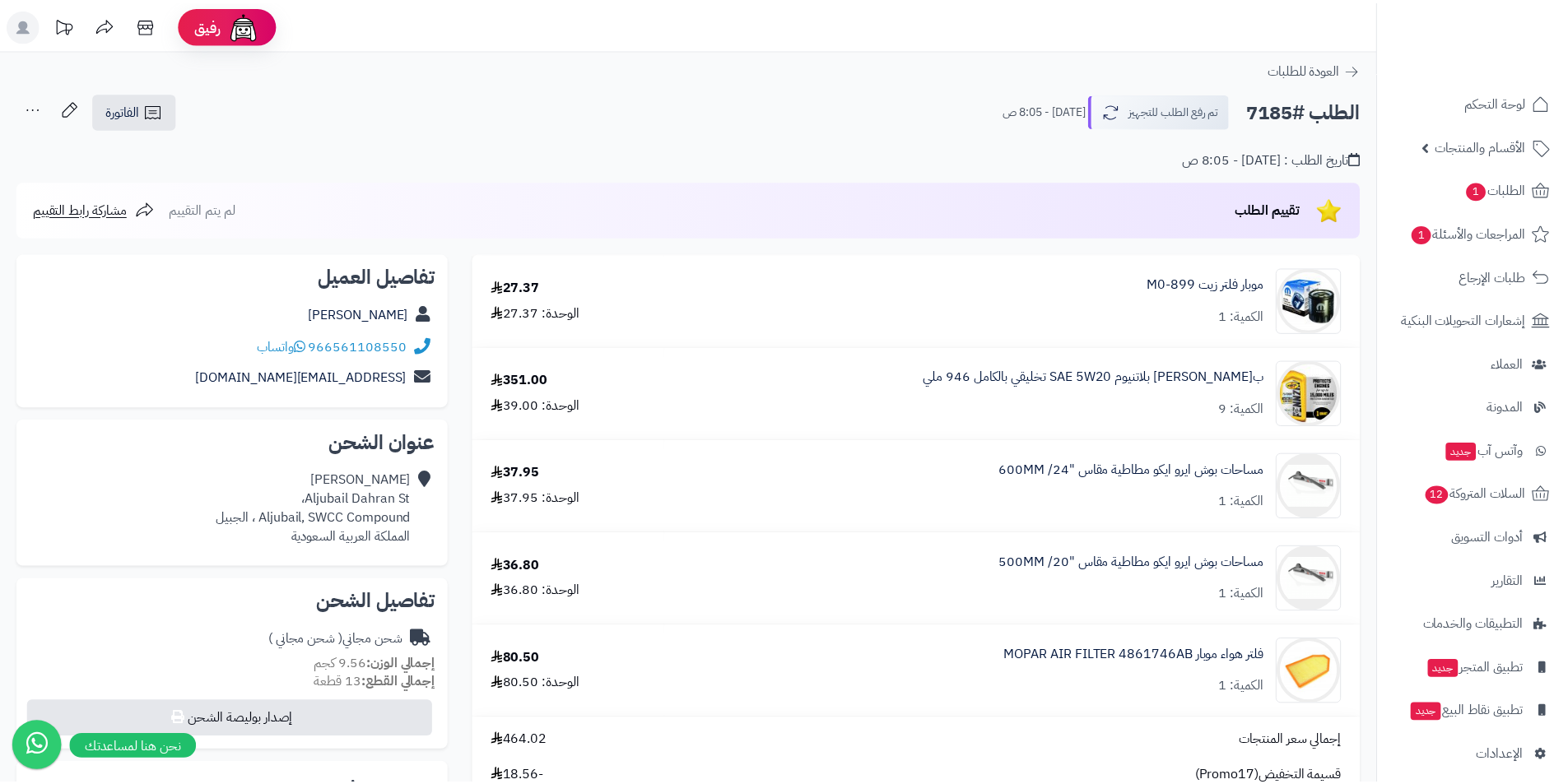
scroll to position [165, 0]
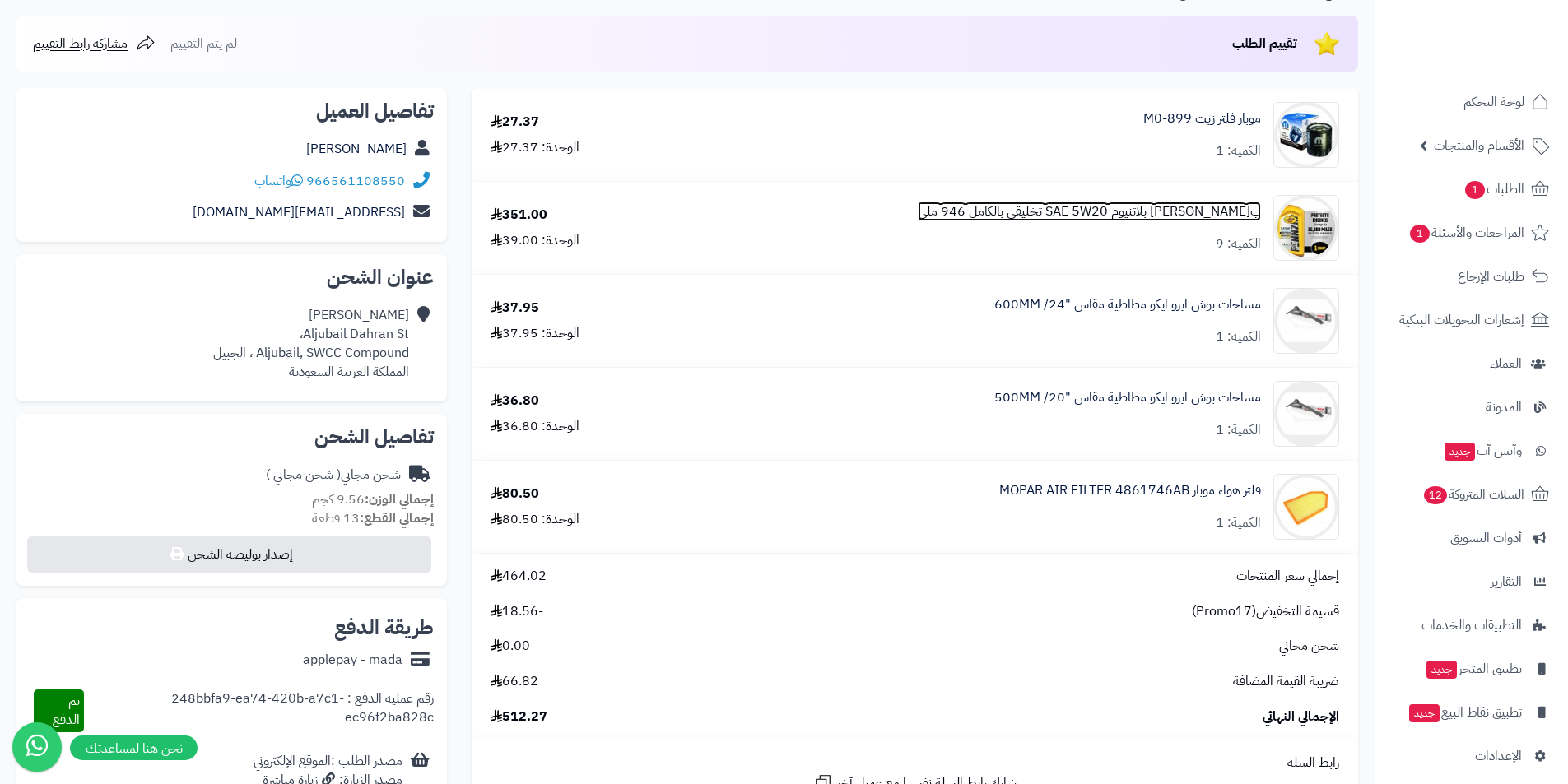
click at [1130, 202] on link "ب[PERSON_NAME] بلاتنيوم SAE 5W20 تخليقي بالكامل 946 ملي" at bounding box center [1090, 211] width 343 height 19
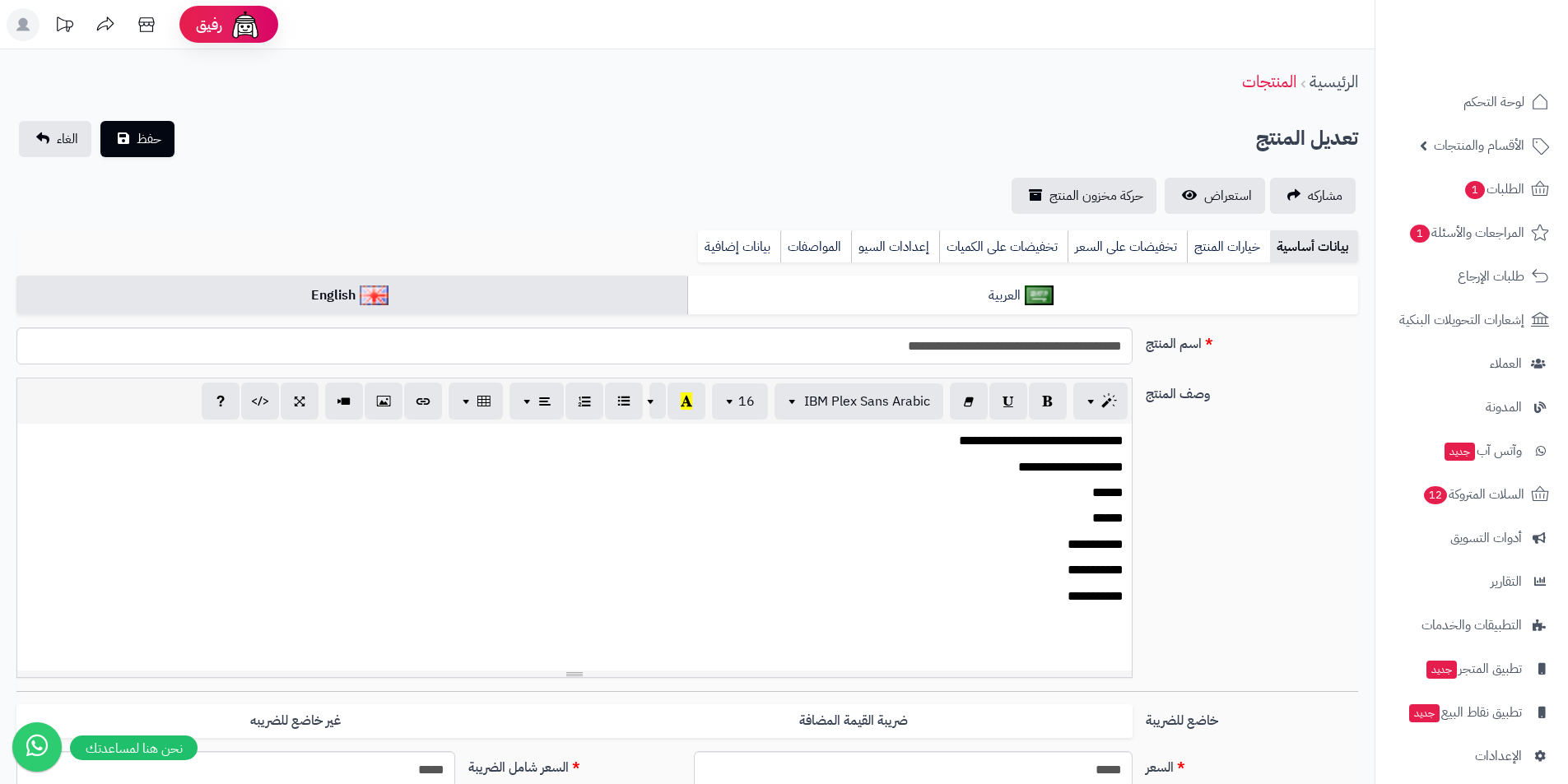
scroll to position [342, 0]
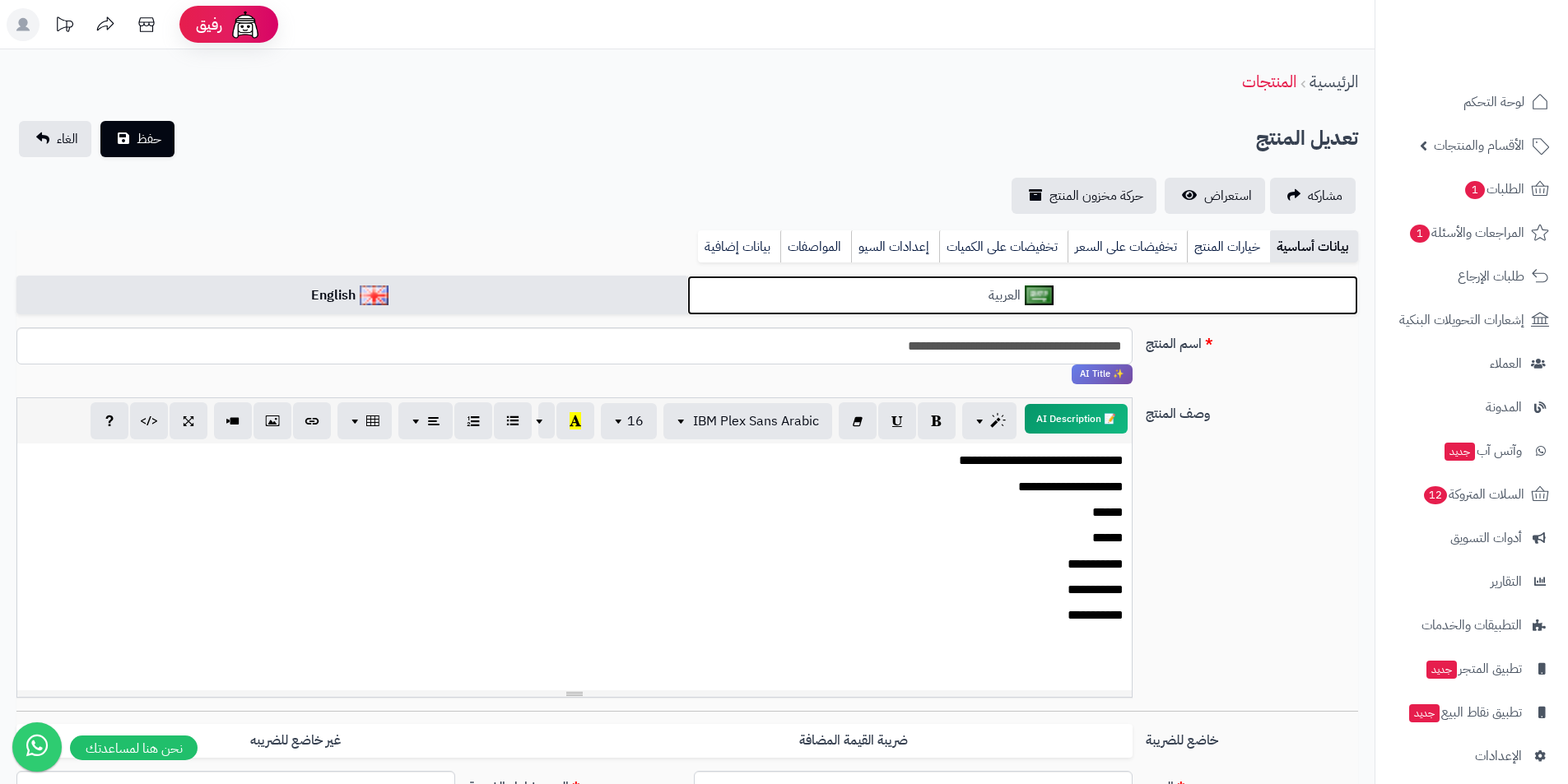
click at [748, 293] on link "العربية" at bounding box center [1023, 296] width 671 height 40
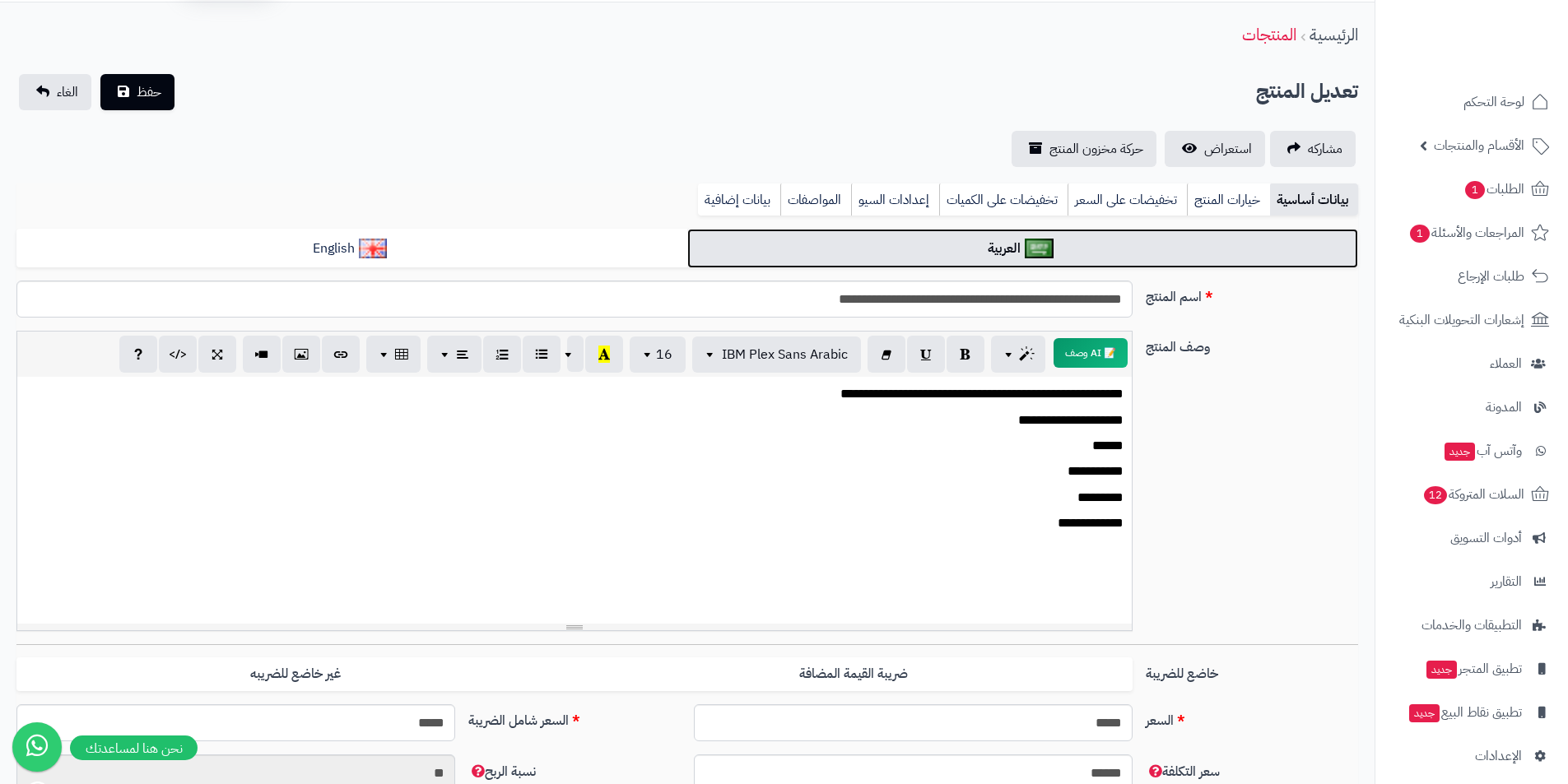
scroll to position [0, 0]
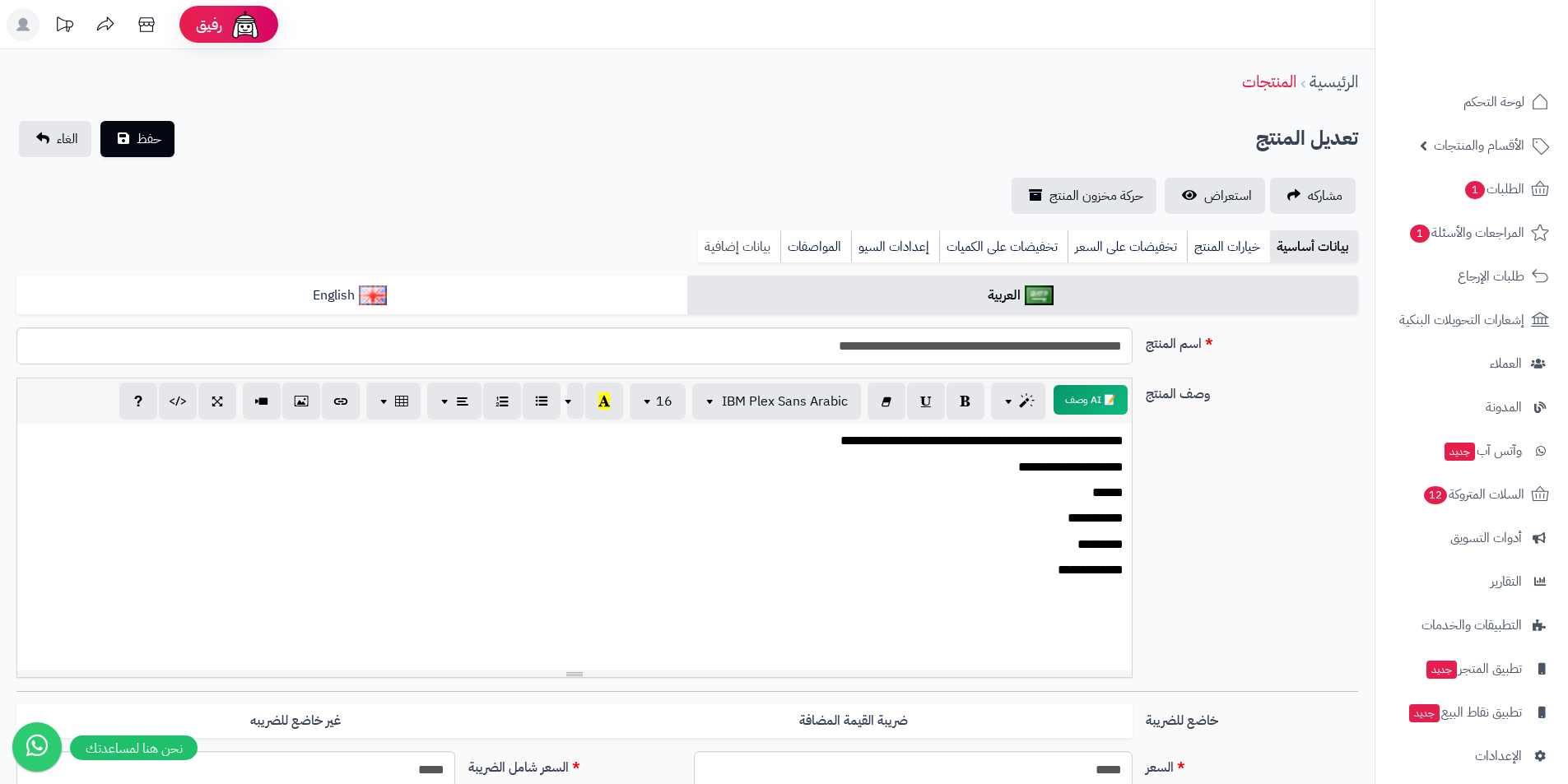
click at [737, 237] on link "بيانات إضافية" at bounding box center [739, 247] width 82 height 33
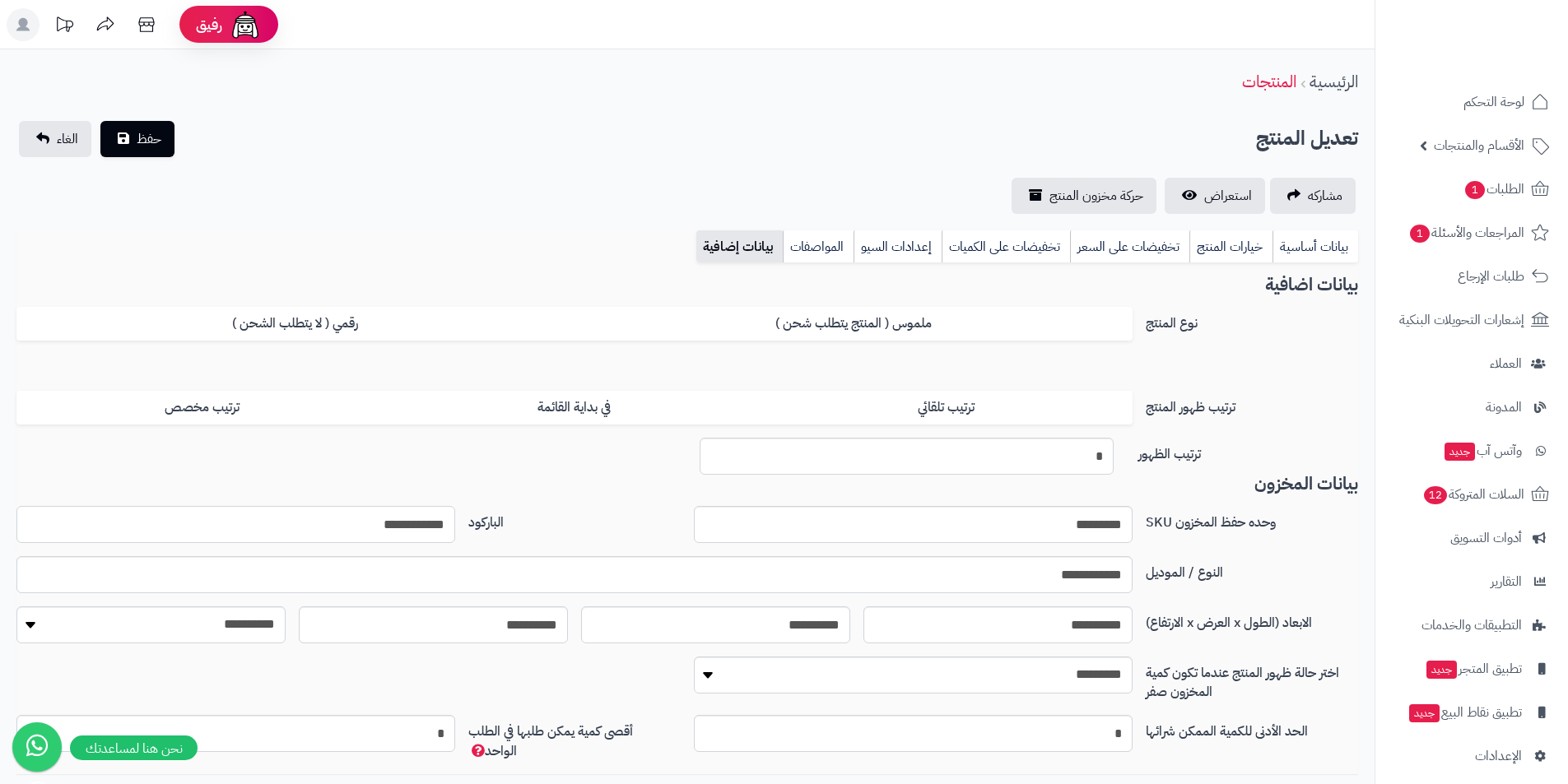
click at [364, 533] on input "**********" at bounding box center [236, 524] width 439 height 37
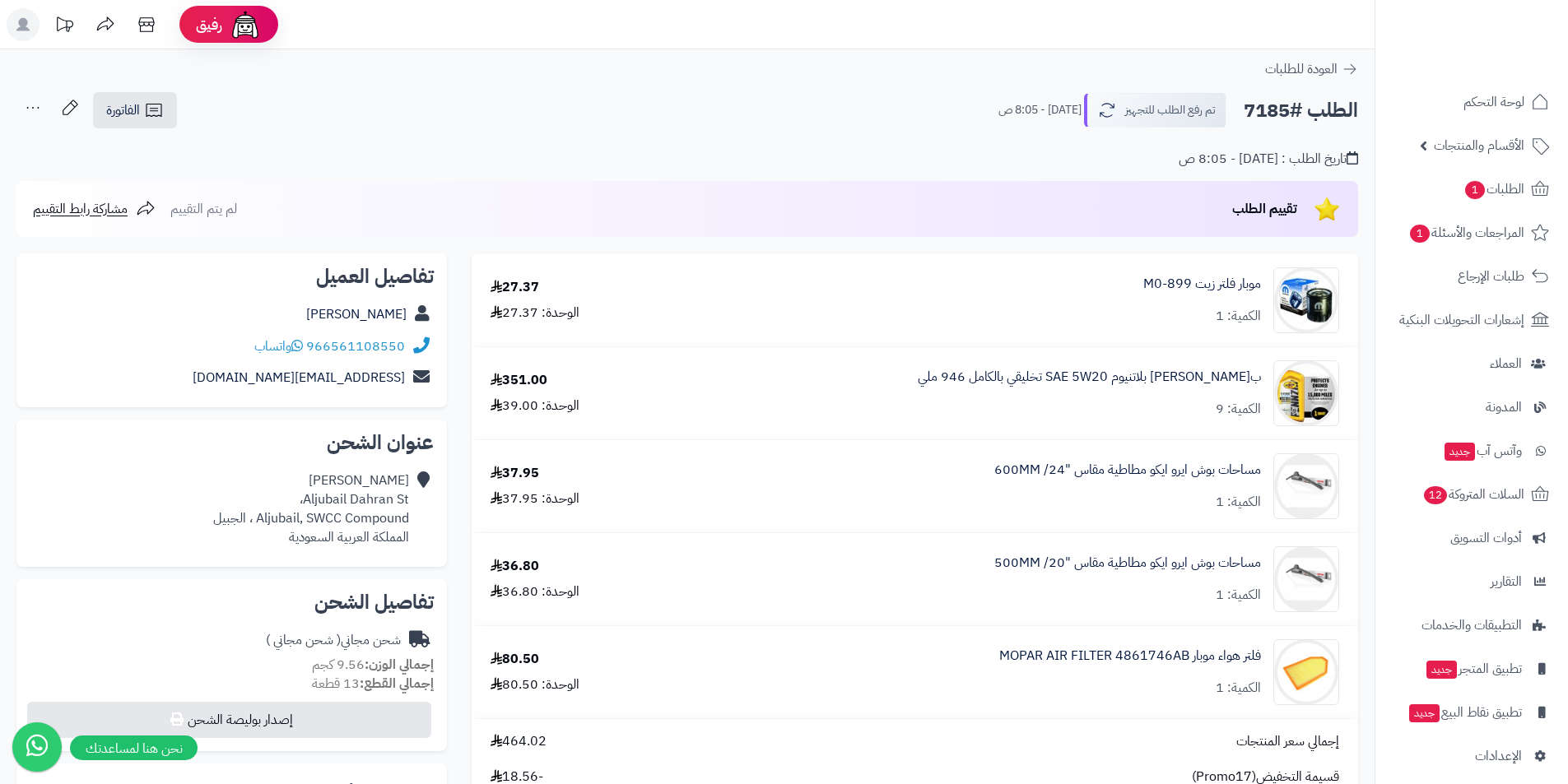
scroll to position [329, 0]
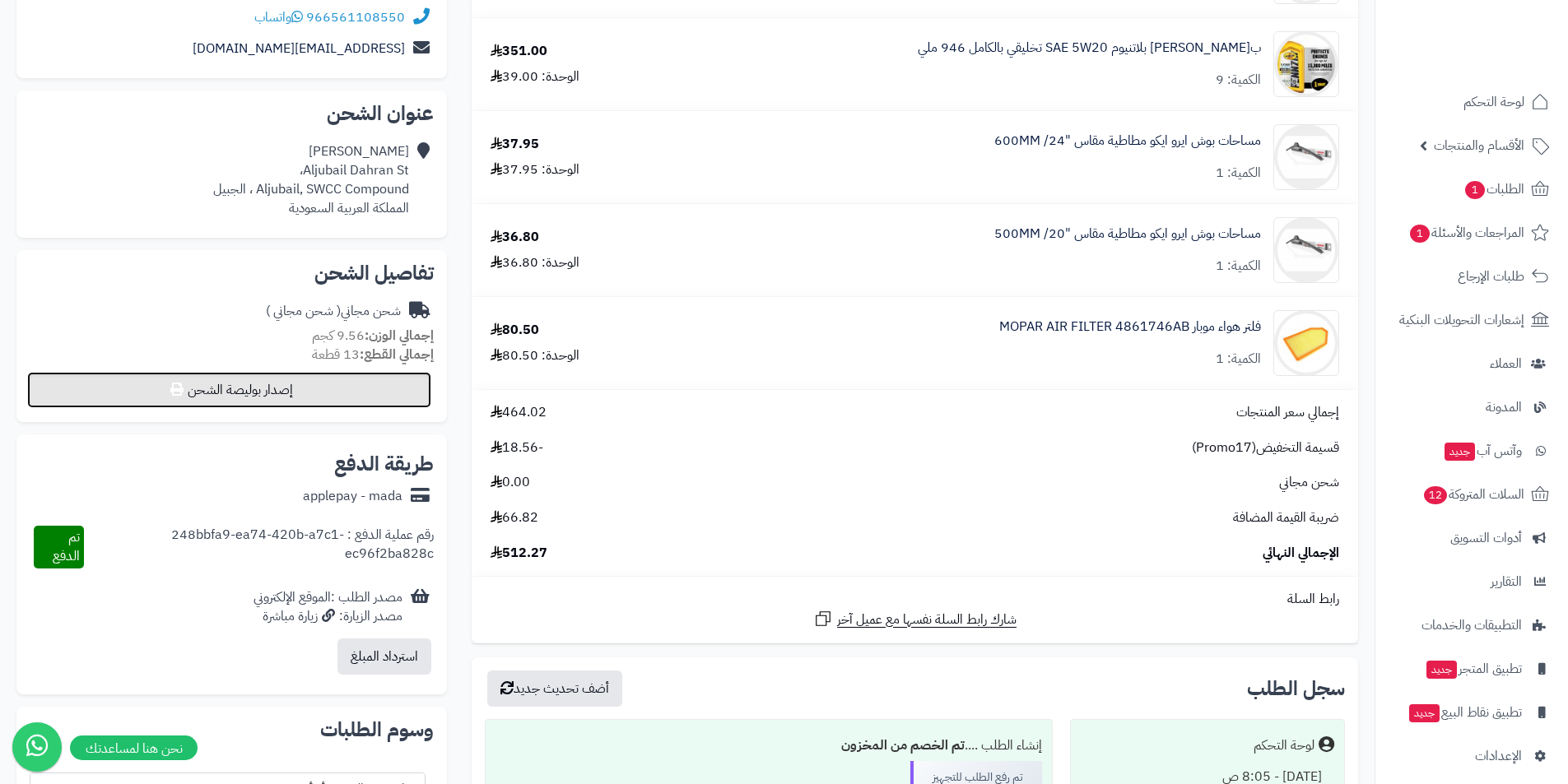
click at [313, 395] on button "إصدار بوليصة الشحن" at bounding box center [228, 389] width 404 height 36
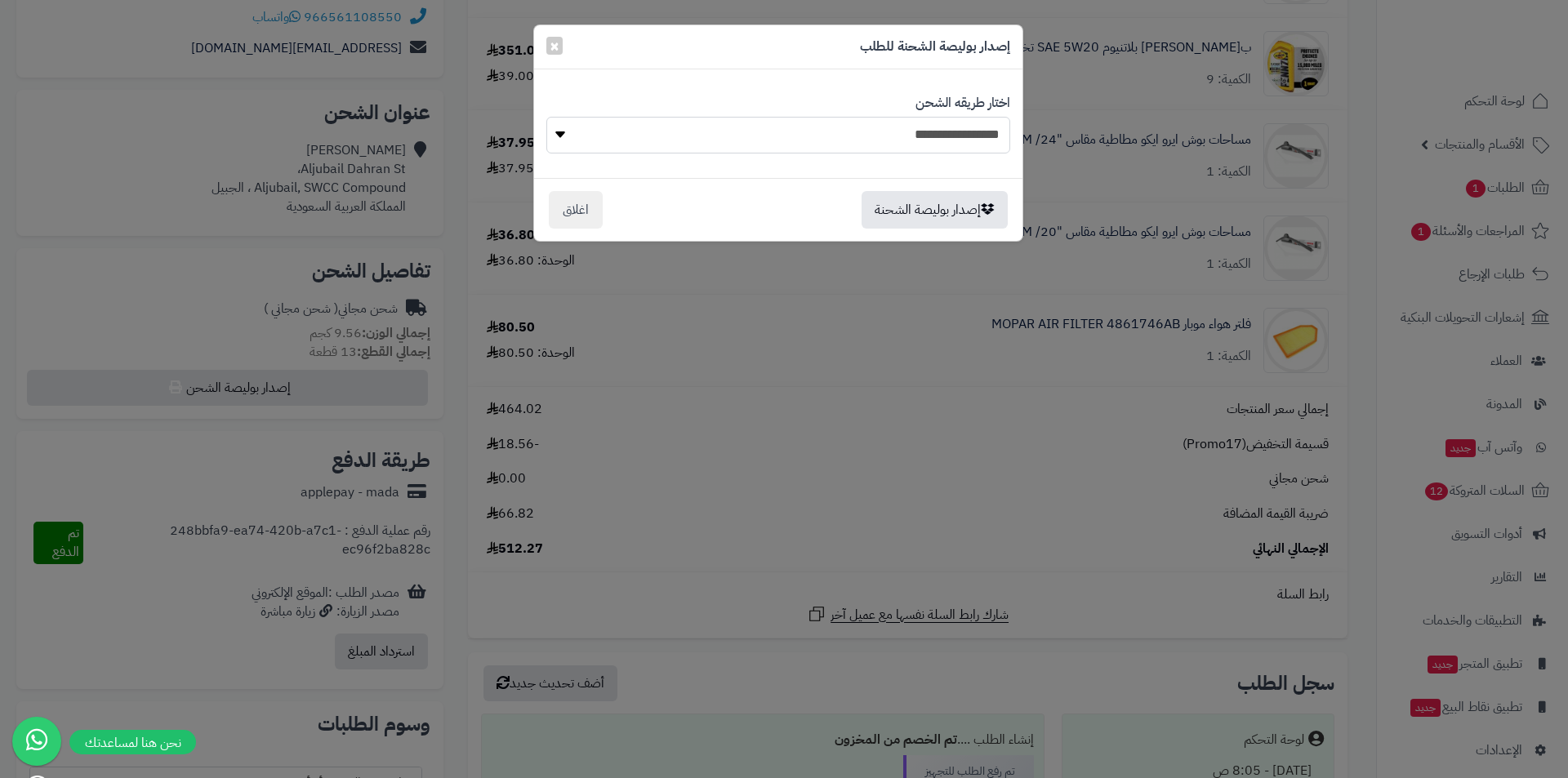
click at [672, 140] on select "**********" at bounding box center [778, 135] width 464 height 36
select select "******"
click at [547, 117] on select "**********" at bounding box center [778, 135] width 464 height 36
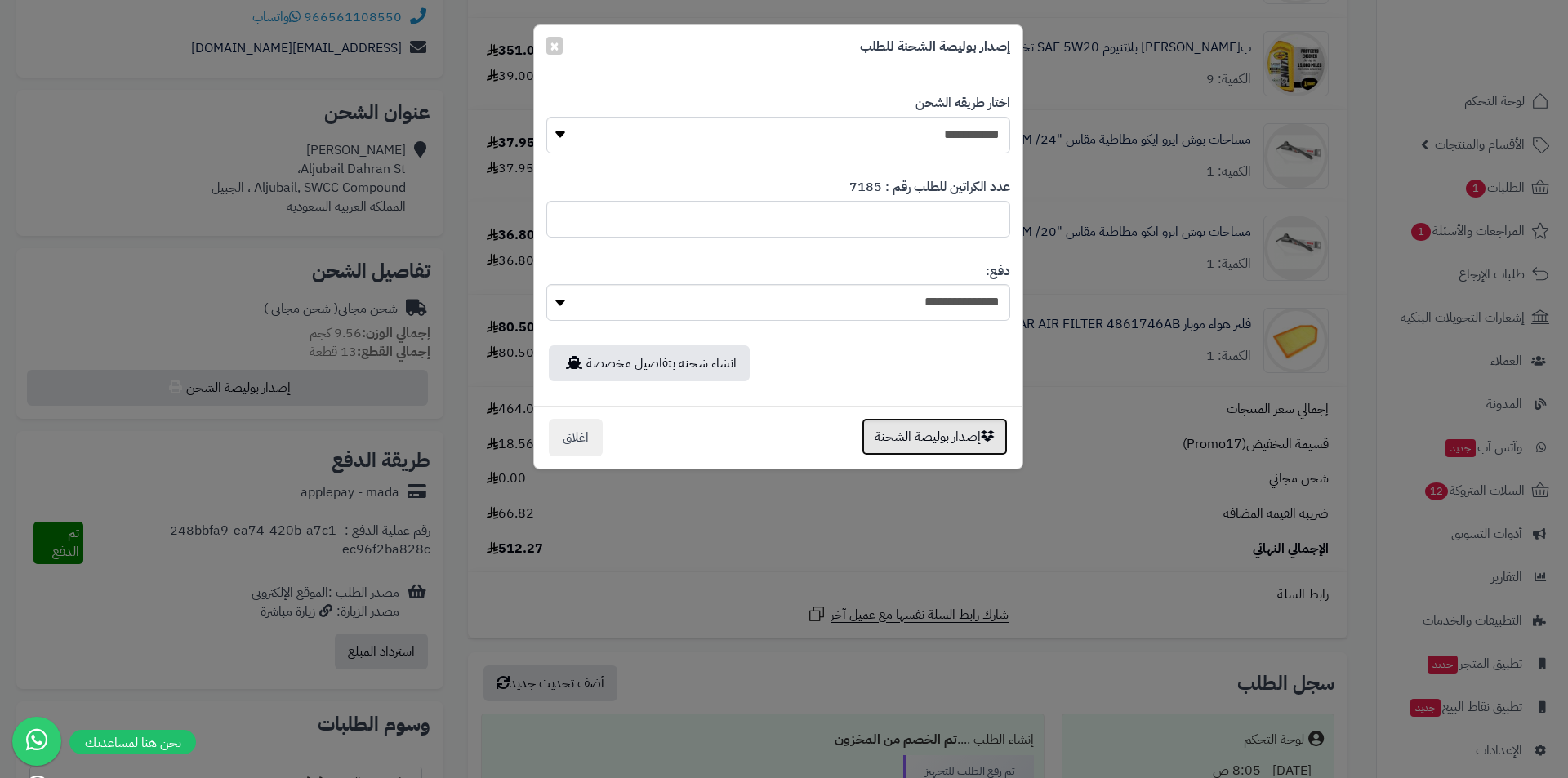
click at [915, 432] on button "إصدار بوليصة الشحنة" at bounding box center [934, 436] width 146 height 37
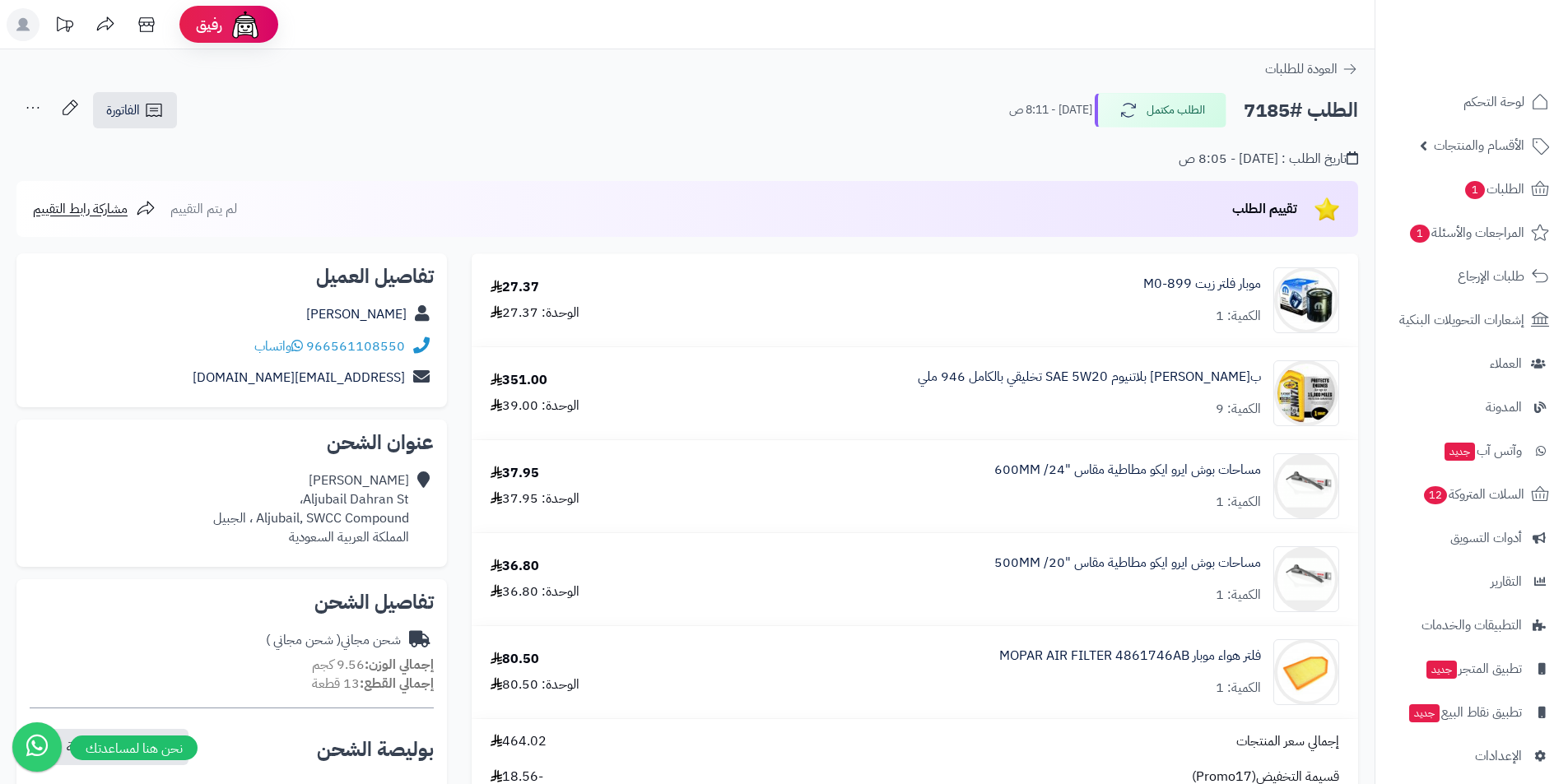
scroll to position [329, 0]
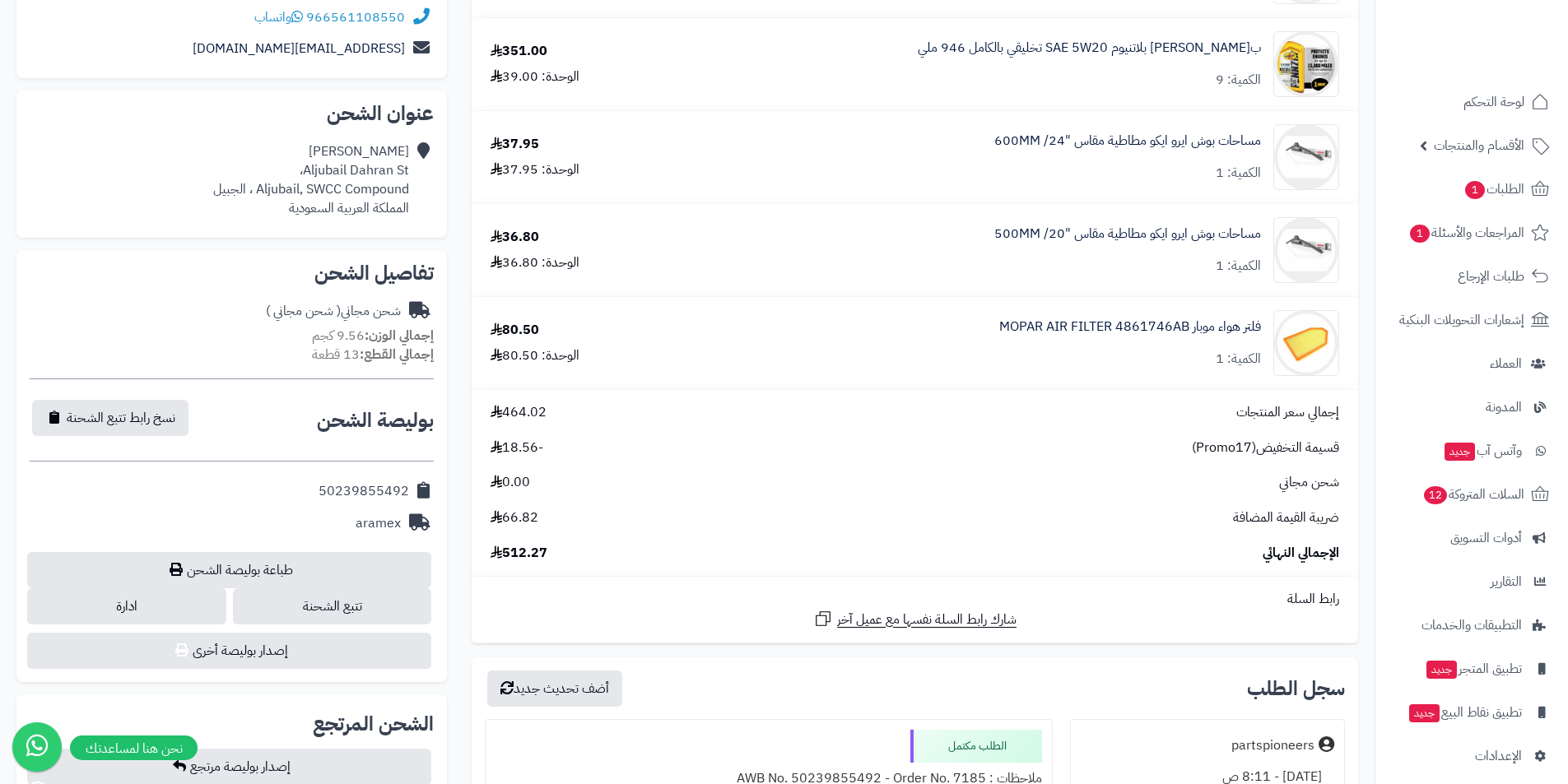
click at [282, 571] on link "طباعة بوليصة الشحن" at bounding box center [228, 569] width 404 height 36
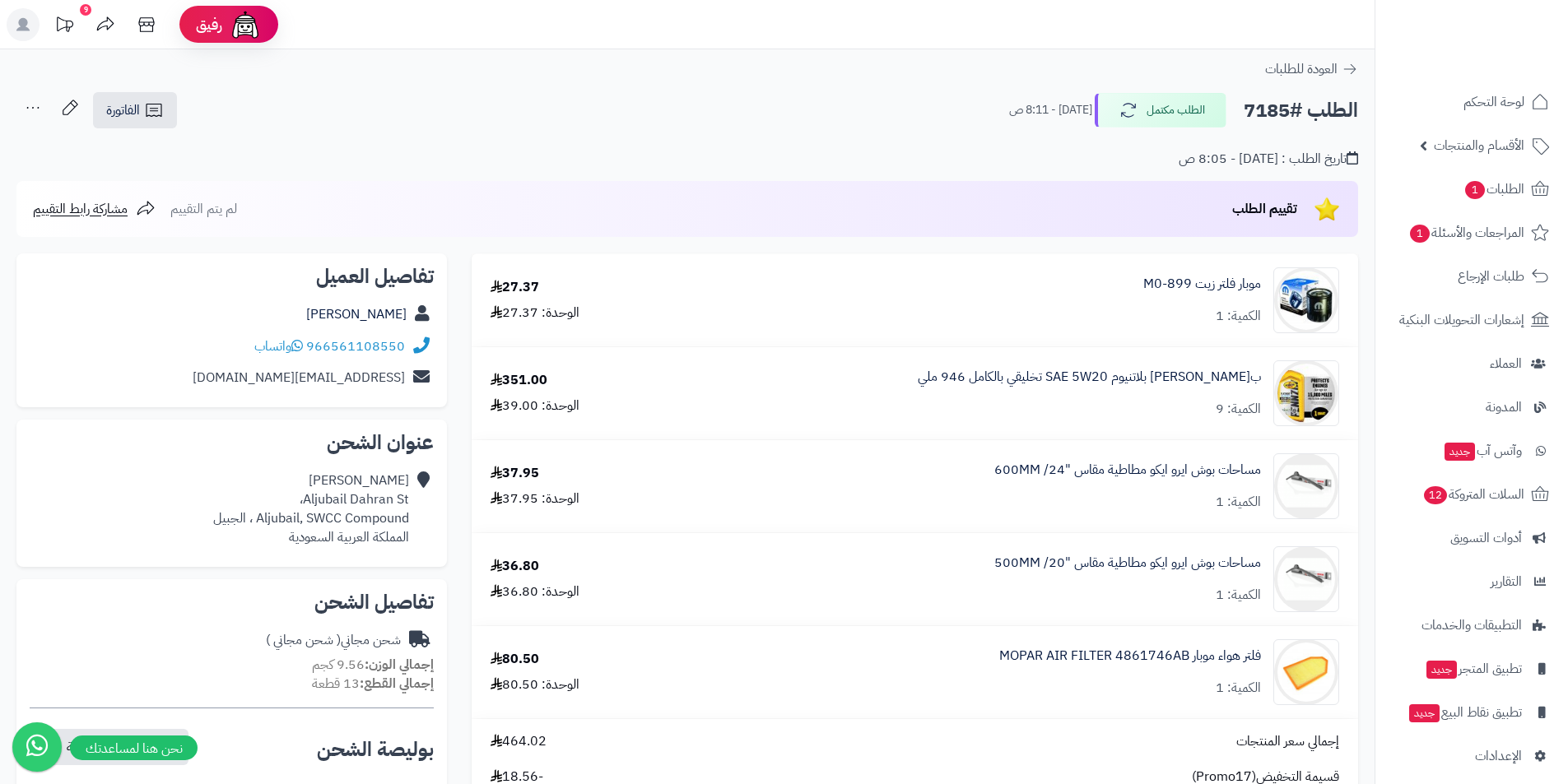
scroll to position [494, 0]
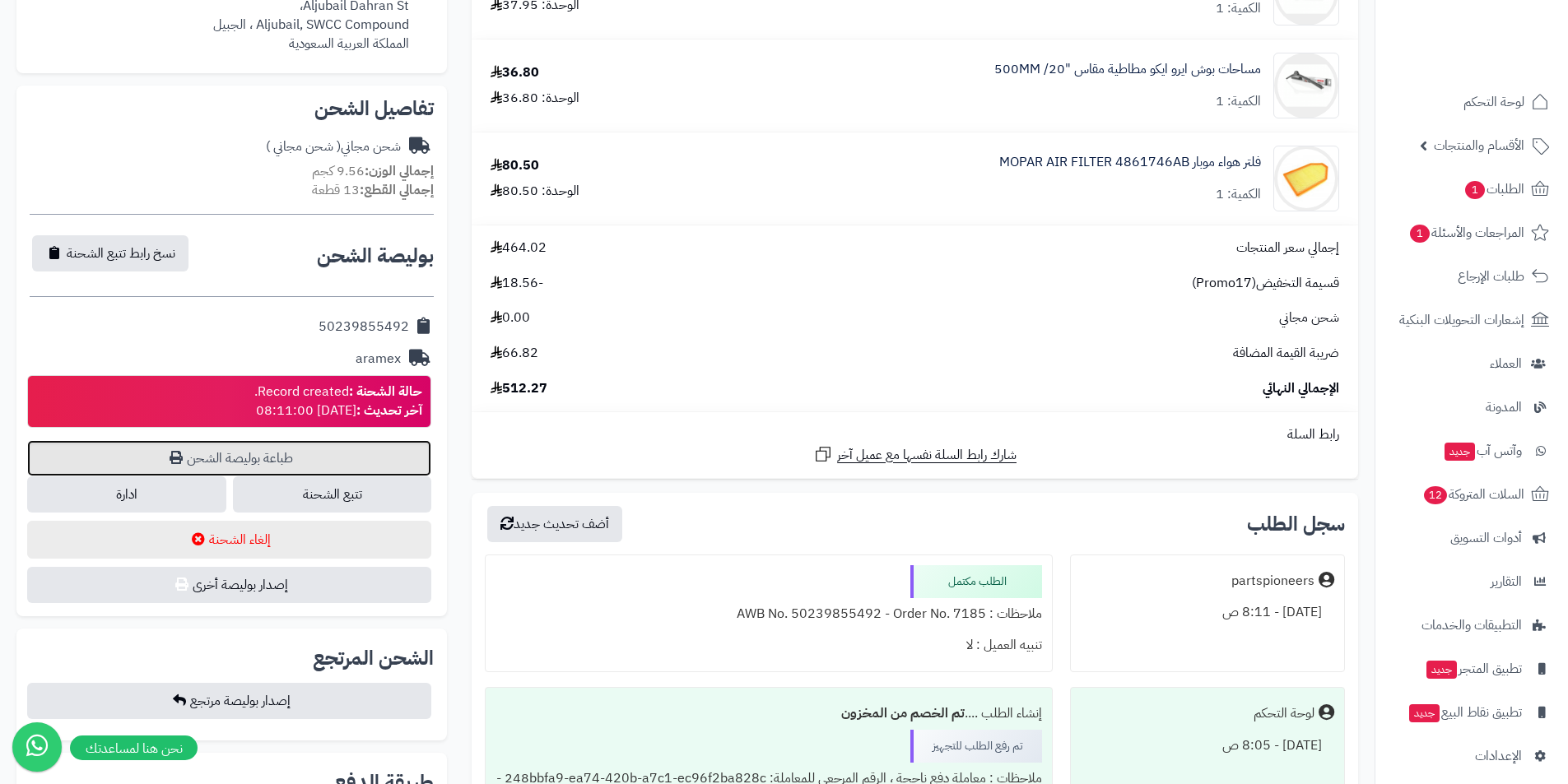
click at [299, 455] on link "طباعة بوليصة الشحن" at bounding box center [228, 458] width 404 height 36
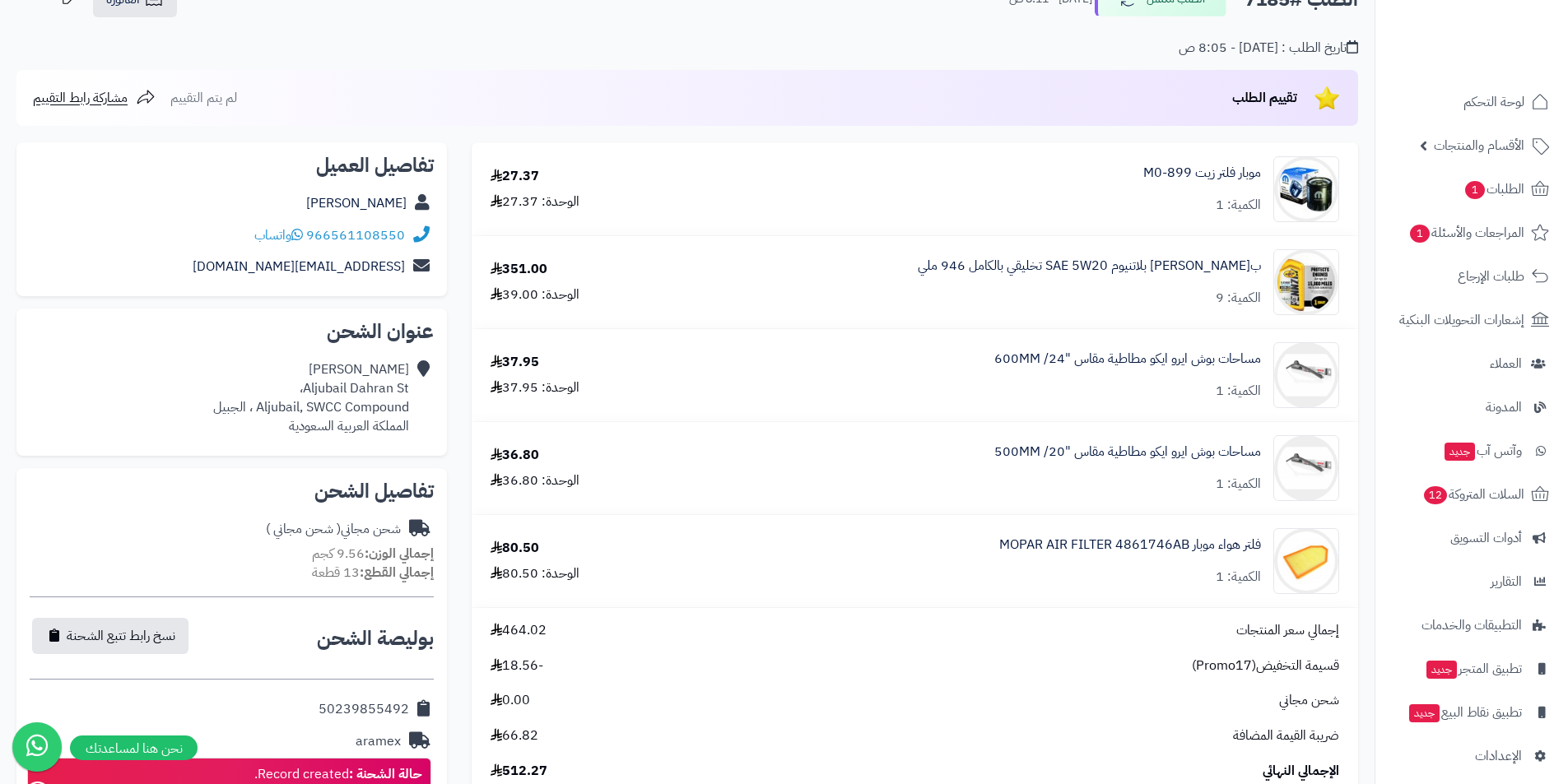
scroll to position [0, 0]
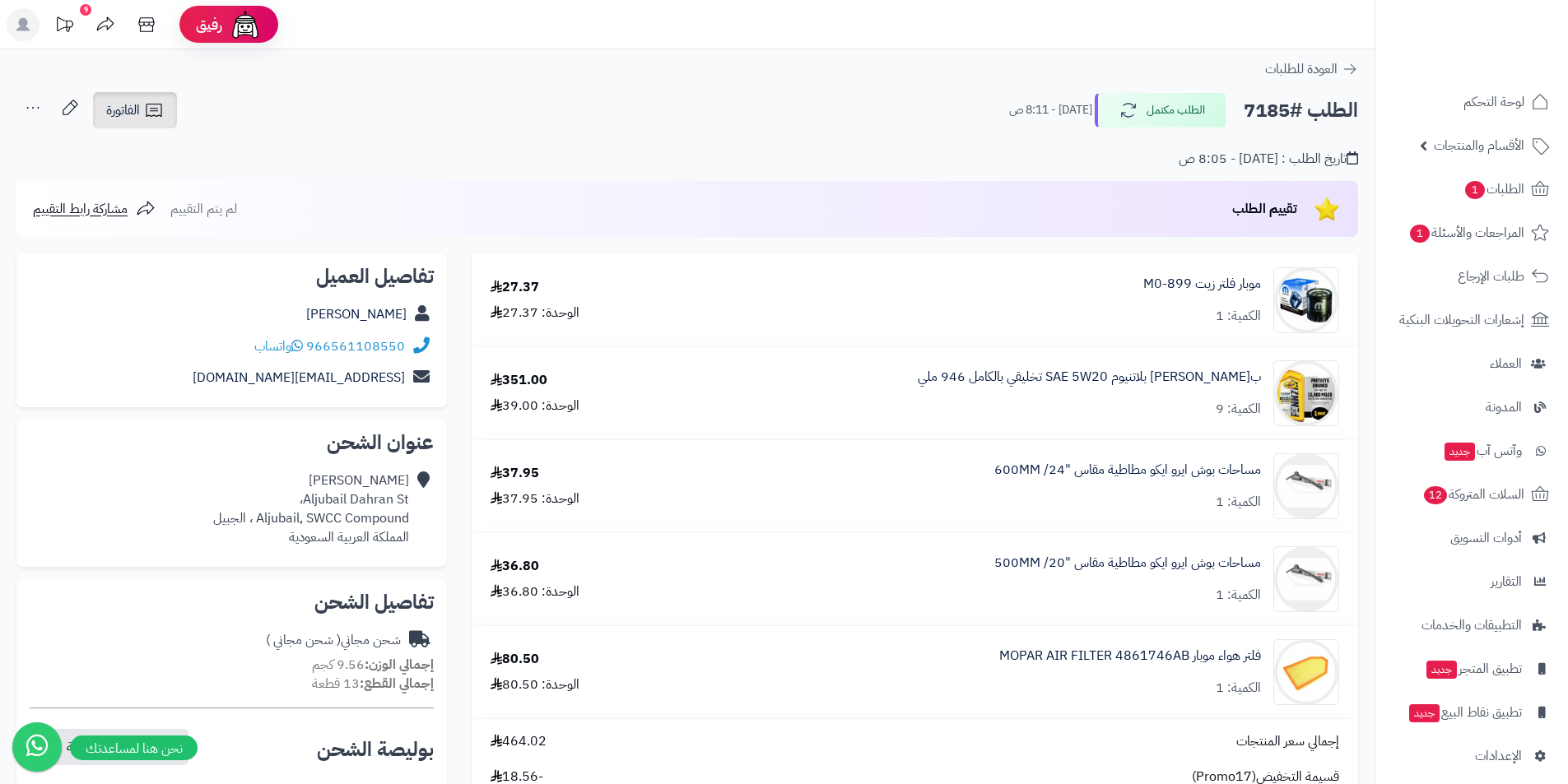
click at [164, 110] on icon at bounding box center [154, 110] width 20 height 20
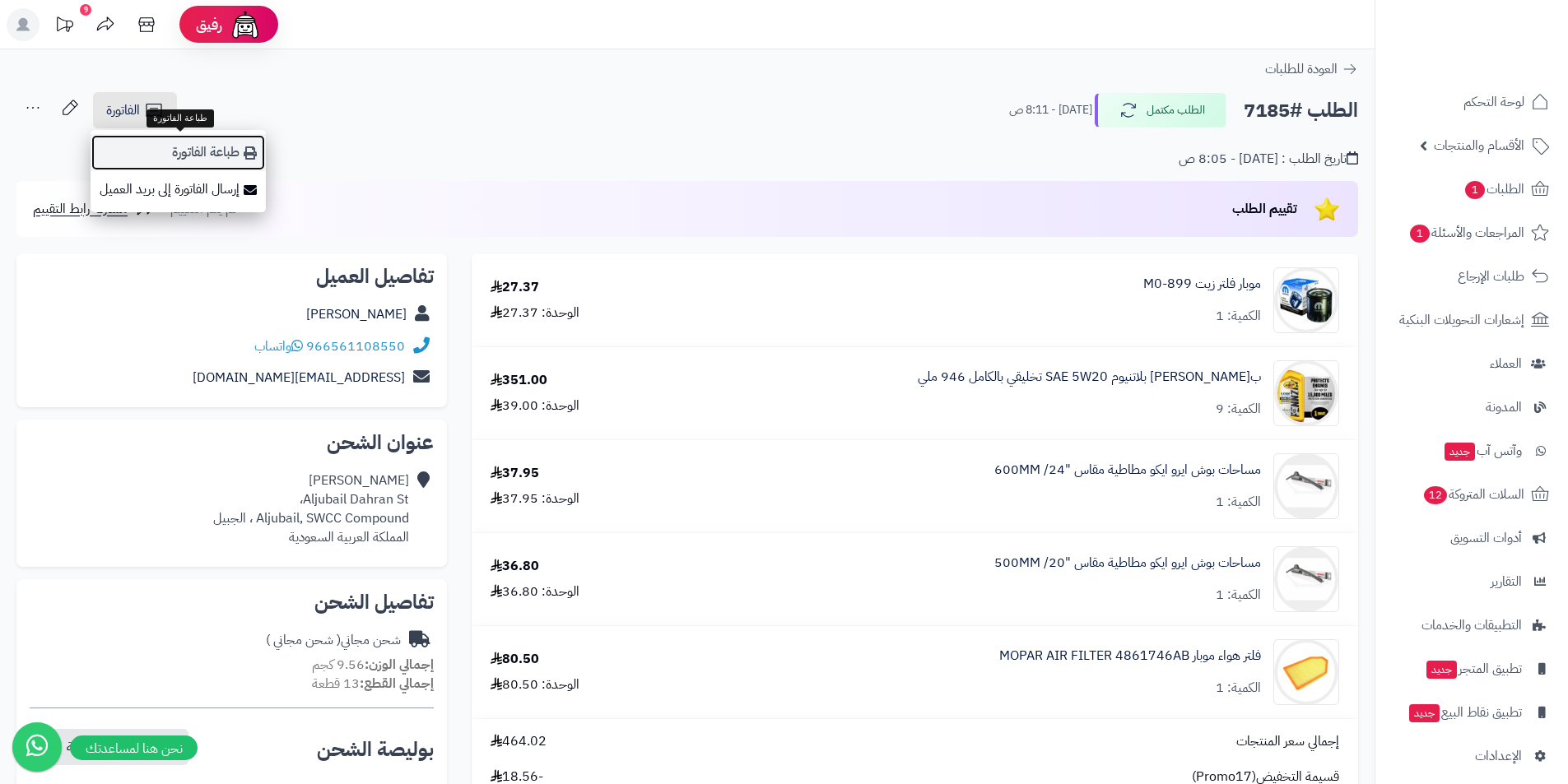
click at [205, 154] on link "طباعة الفاتورة" at bounding box center [178, 152] width 176 height 37
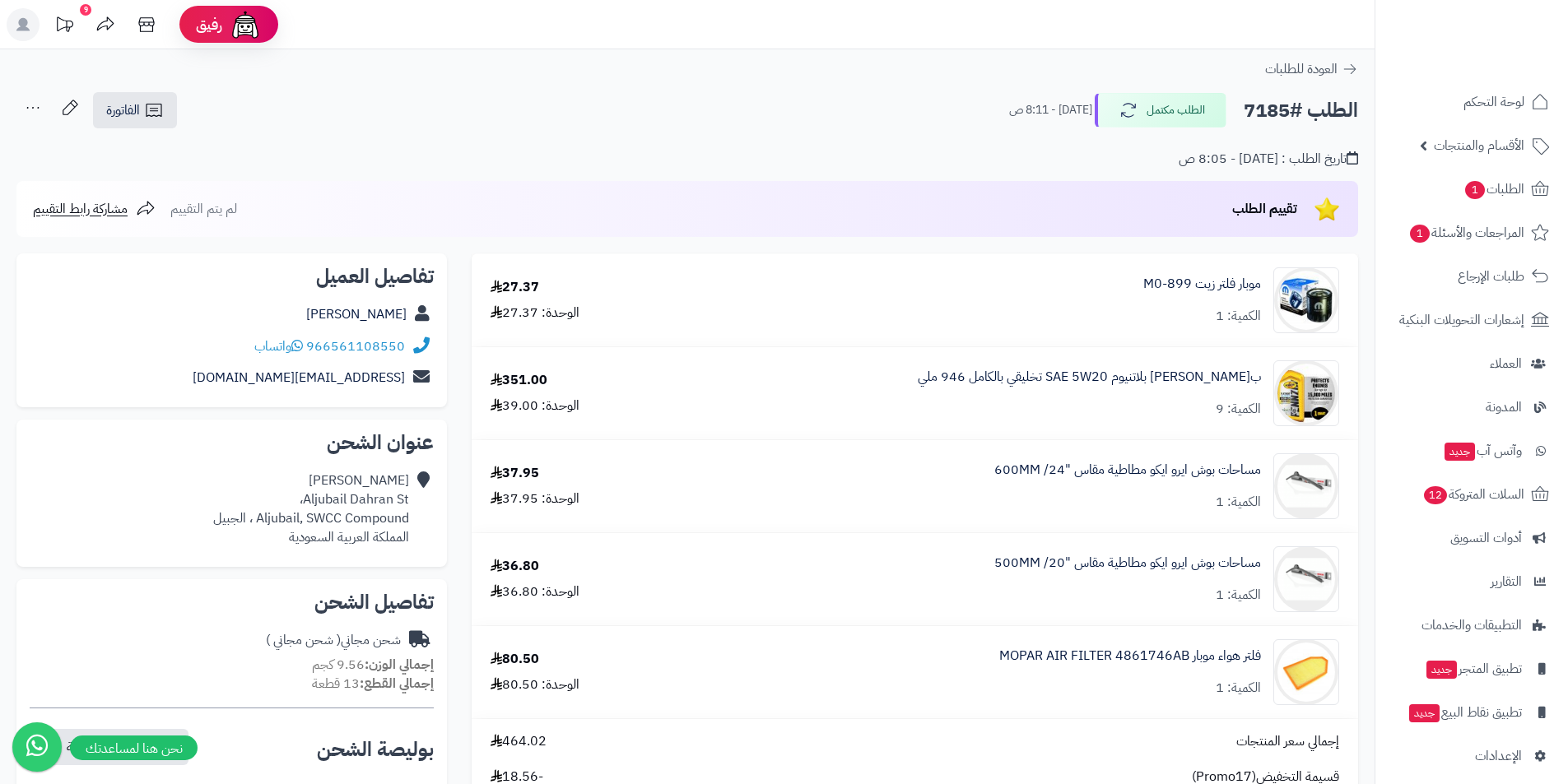
drag, startPoint x: 898, startPoint y: 377, endPoint x: 1261, endPoint y: 372, distance: 363.0
click at [1261, 333] on div "بنزاويل PENNZOIL بلاتنيوم SAE 5W20 تخليقي بالكامل 946 ملي الكمية: 9" at bounding box center [1010, 300] width 682 height 66
copy link "ب[PERSON_NAME] بلاتنيوم SAE 5W20 تخليقي بالكامل 946 ملي"
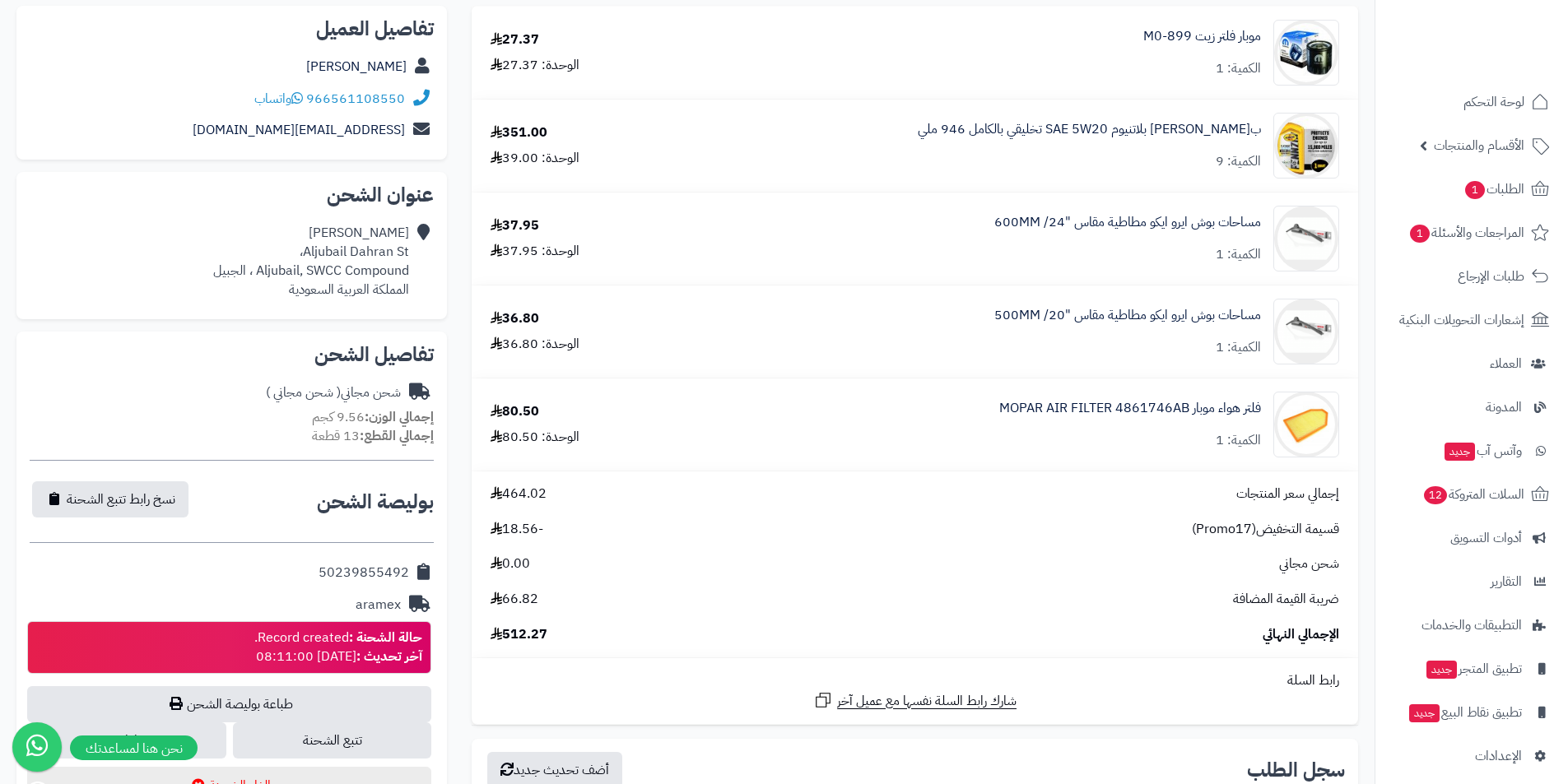
scroll to position [329, 0]
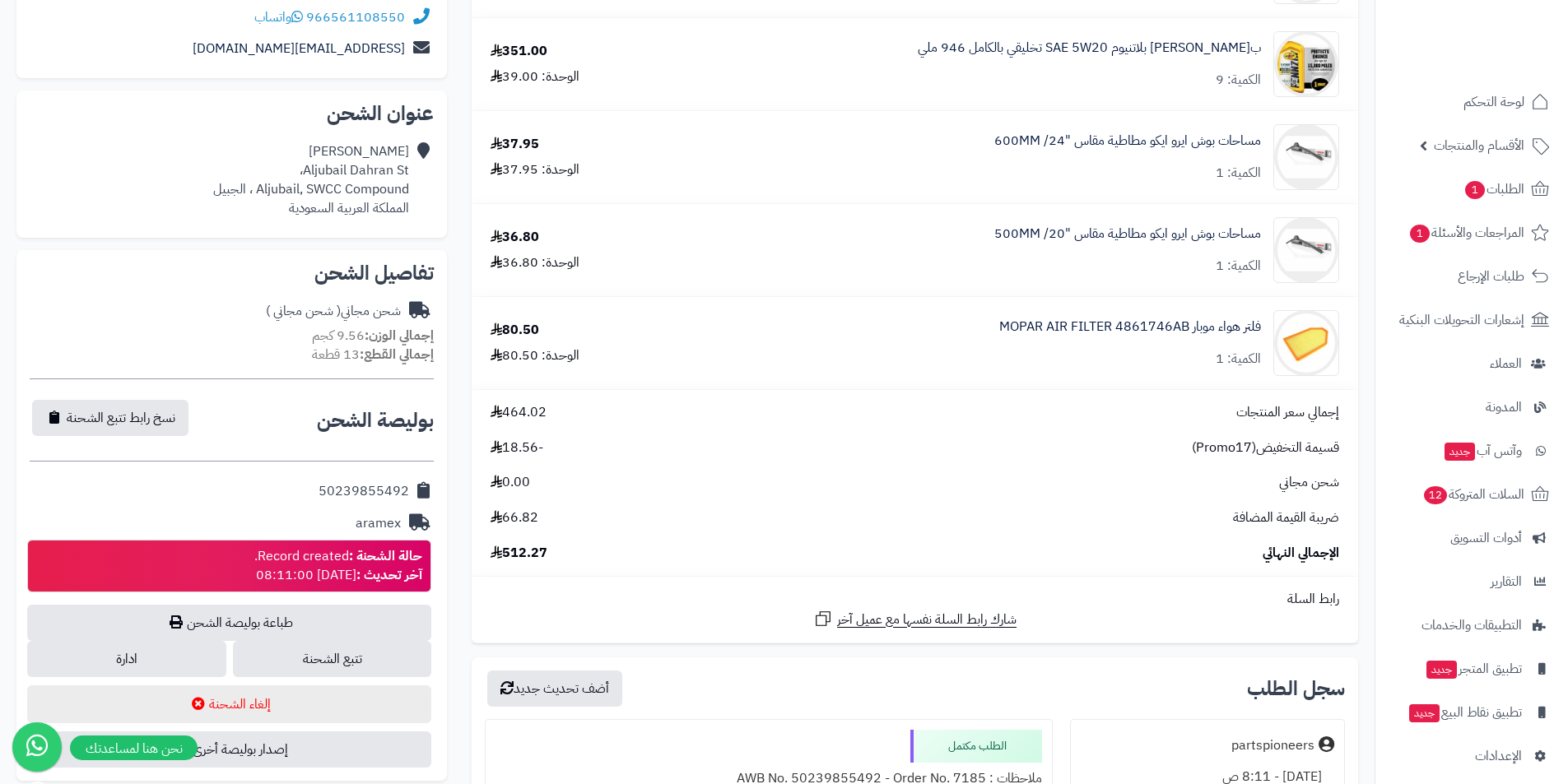
click at [515, 446] on span "-18.56" at bounding box center [517, 448] width 53 height 19
copy span "18.56"
click at [518, 233] on div "36.80" at bounding box center [515, 237] width 49 height 19
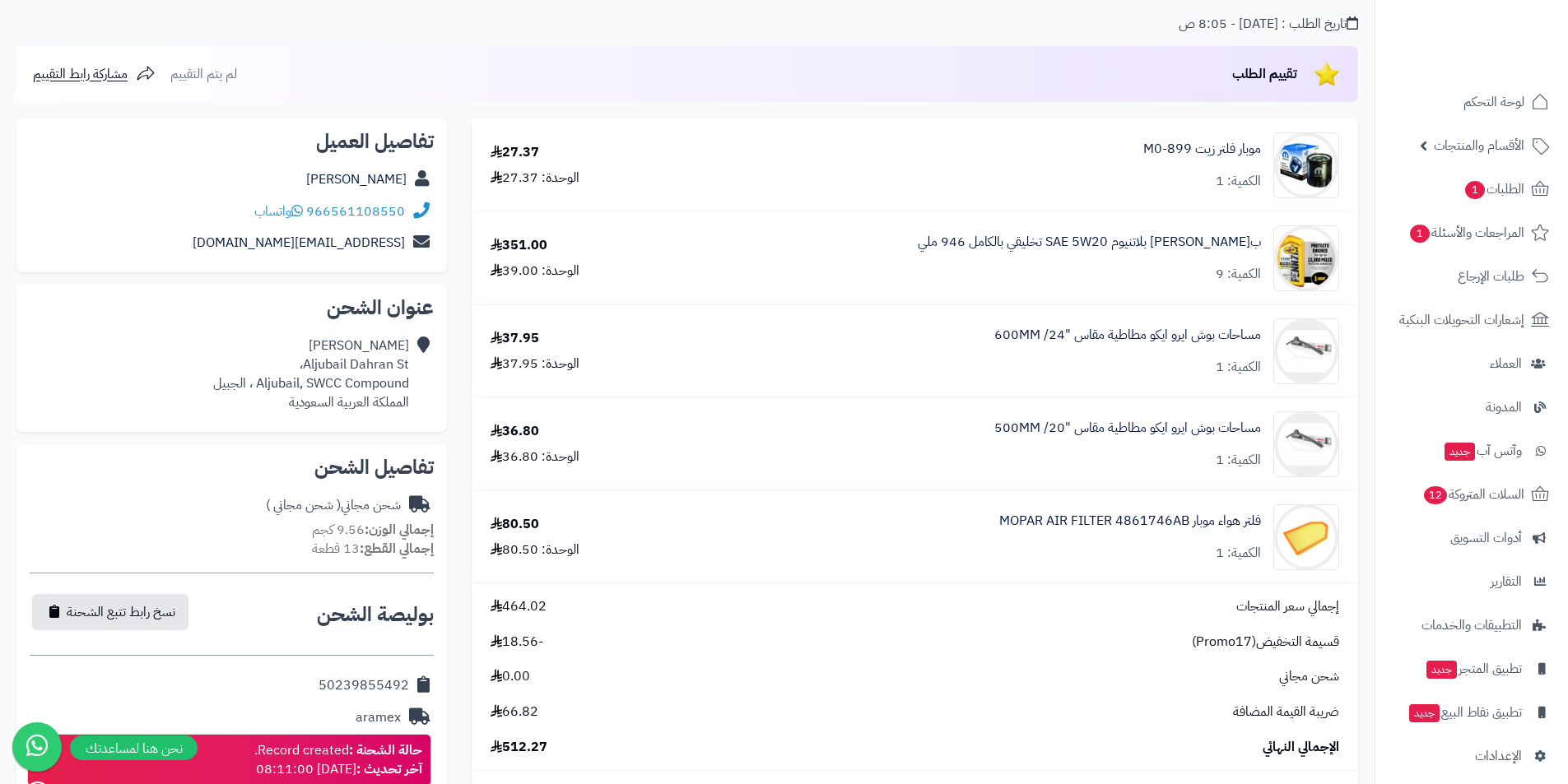
scroll to position [165, 0]
